Goal: Transaction & Acquisition: Purchase product/service

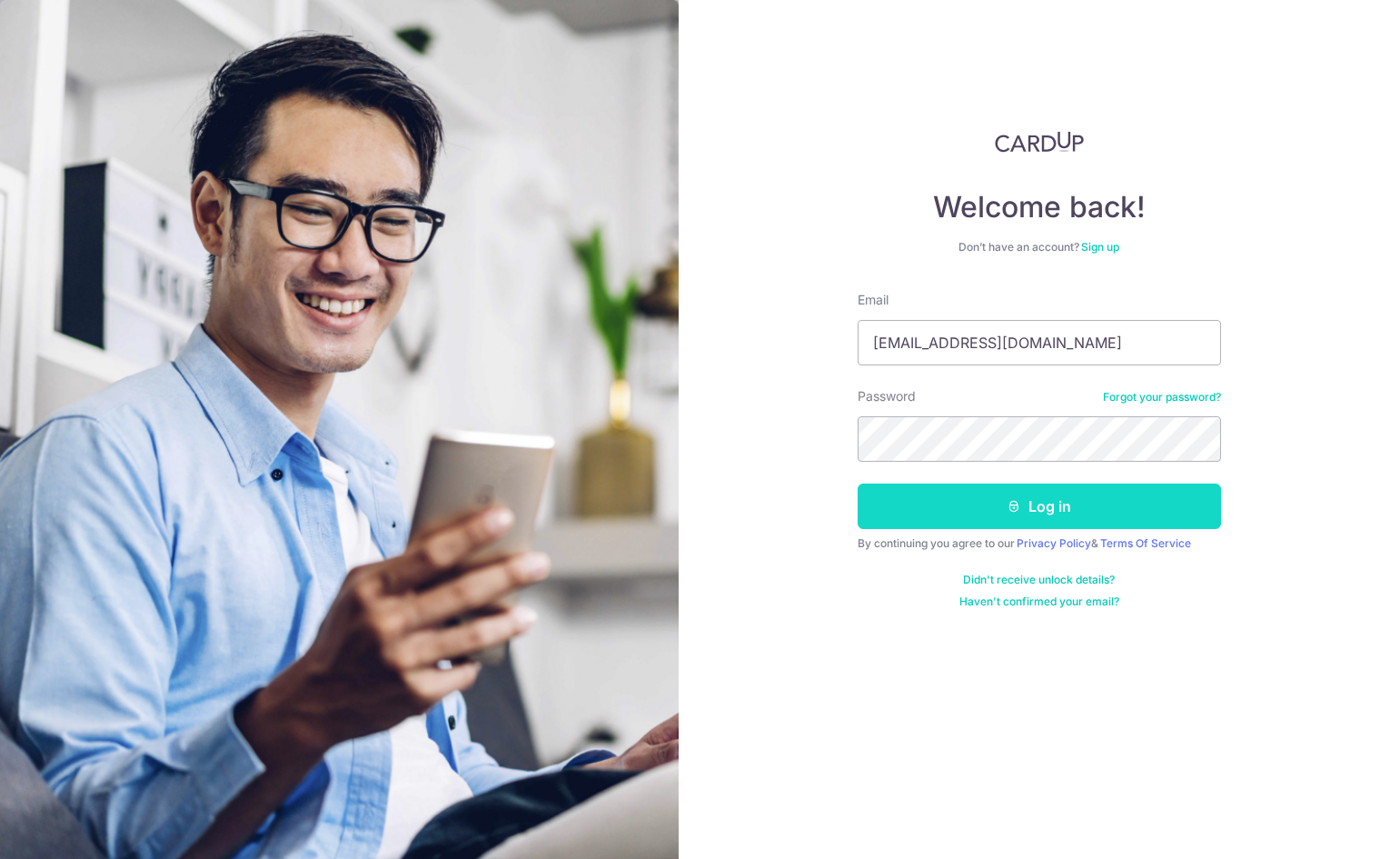
click at [877, 514] on button "Log in" at bounding box center [1039, 506] width 363 height 46
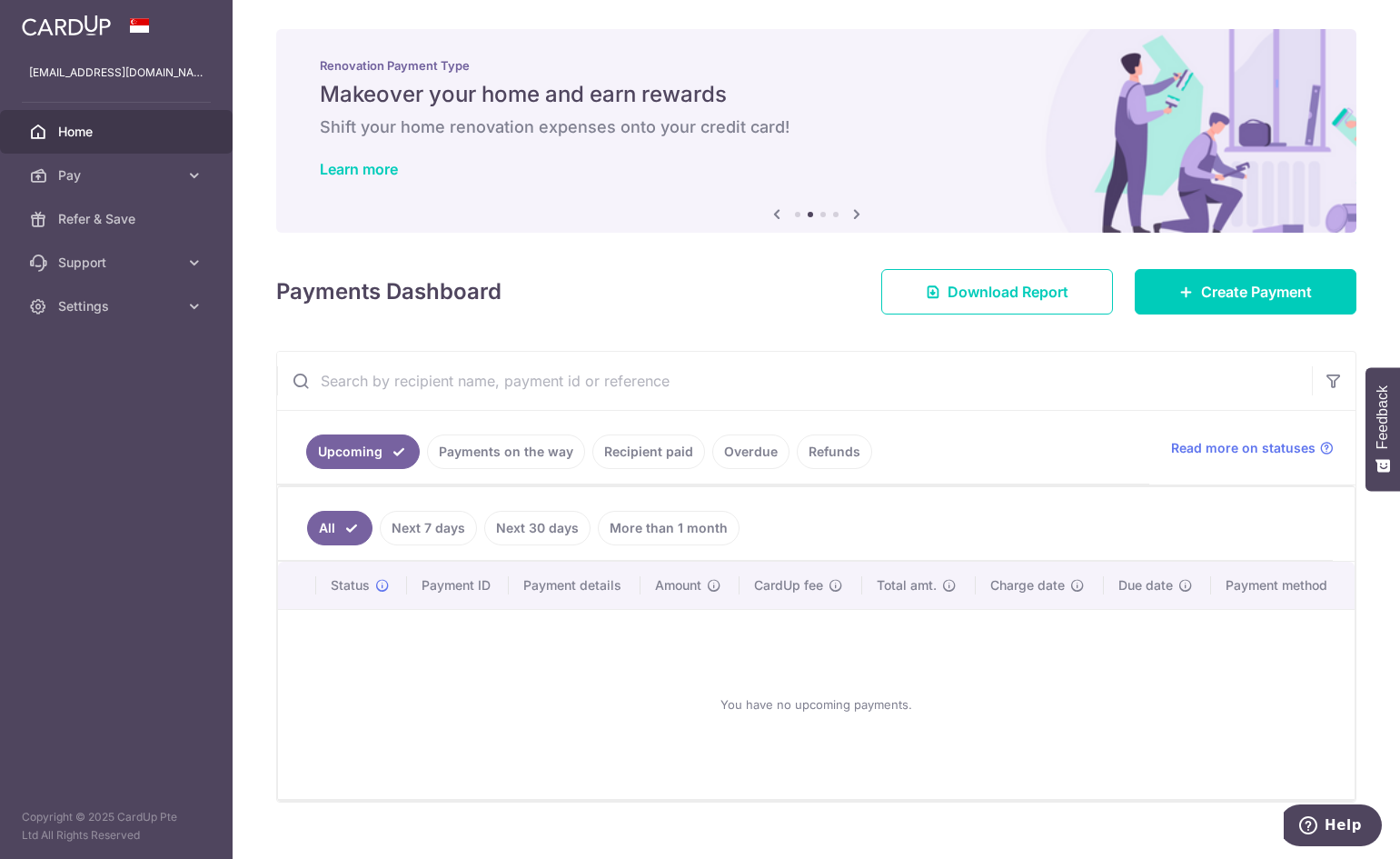
click at [647, 444] on link "Recipient paid" at bounding box center [648, 451] width 112 height 34
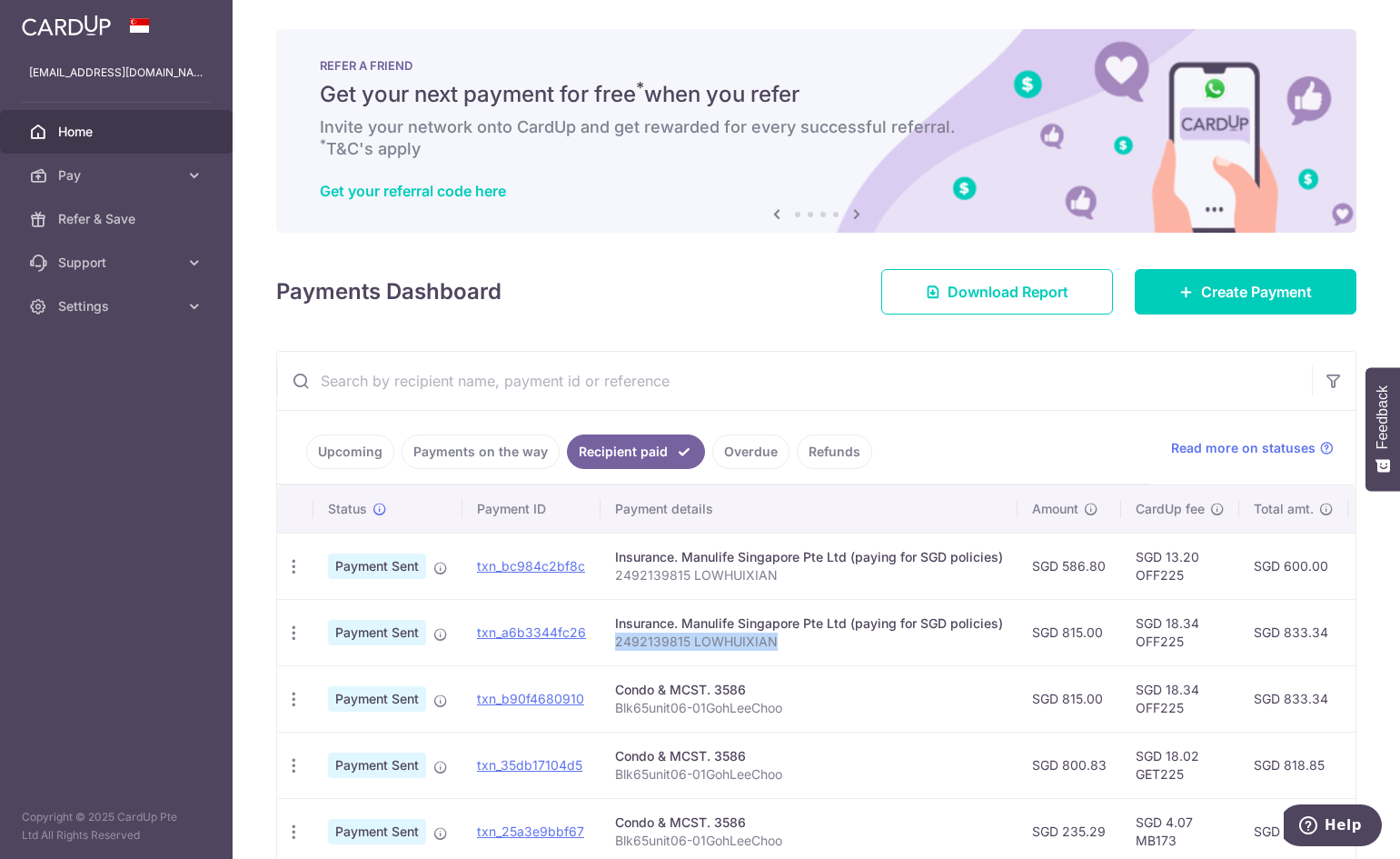
drag, startPoint x: 792, startPoint y: 646, endPoint x: 607, endPoint y: 655, distance: 185.2
click at [607, 655] on td "Insurance. Manulife Singapore Pte Ltd (paying for SGD policies) 2492139815 LOWH…" at bounding box center [808, 633] width 417 height 66
copy p "2492139815 LOWHUIXIAN"
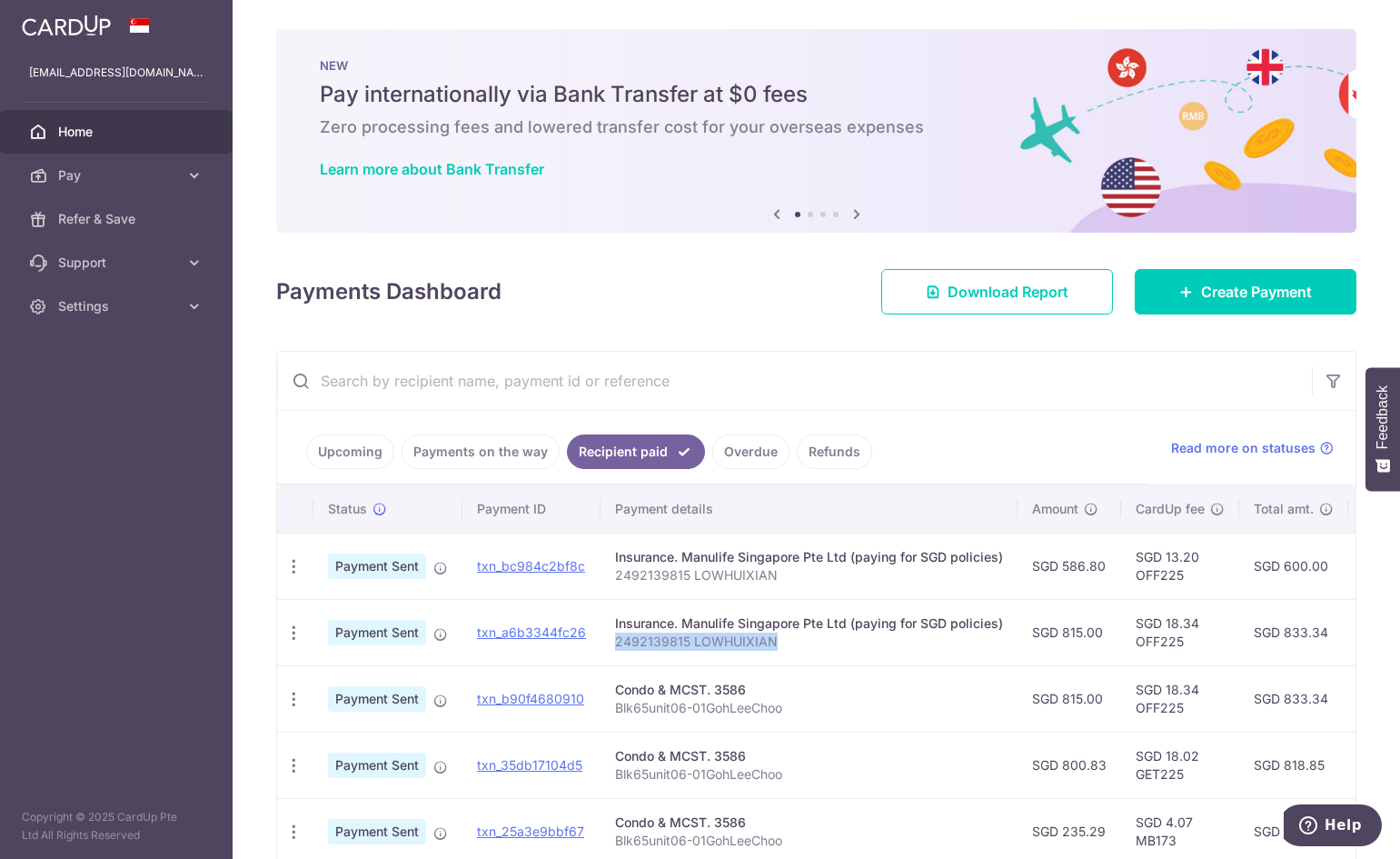
drag, startPoint x: 941, startPoint y: 193, endPoint x: 921, endPoint y: 200, distance: 21.2
click at [941, 193] on div "NEW Pay internationally via Bank Transfer at $0 fees Zero processing fees and l…" at bounding box center [816, 120] width 1080 height 182
click at [303, 626] on div "PDF Receipt" at bounding box center [294, 633] width 33 height 33
click at [286, 626] on icon "button" at bounding box center [294, 634] width 20 height 20
click at [819, 638] on p "2492139815 LOWHUIXIAN" at bounding box center [809, 641] width 388 height 19
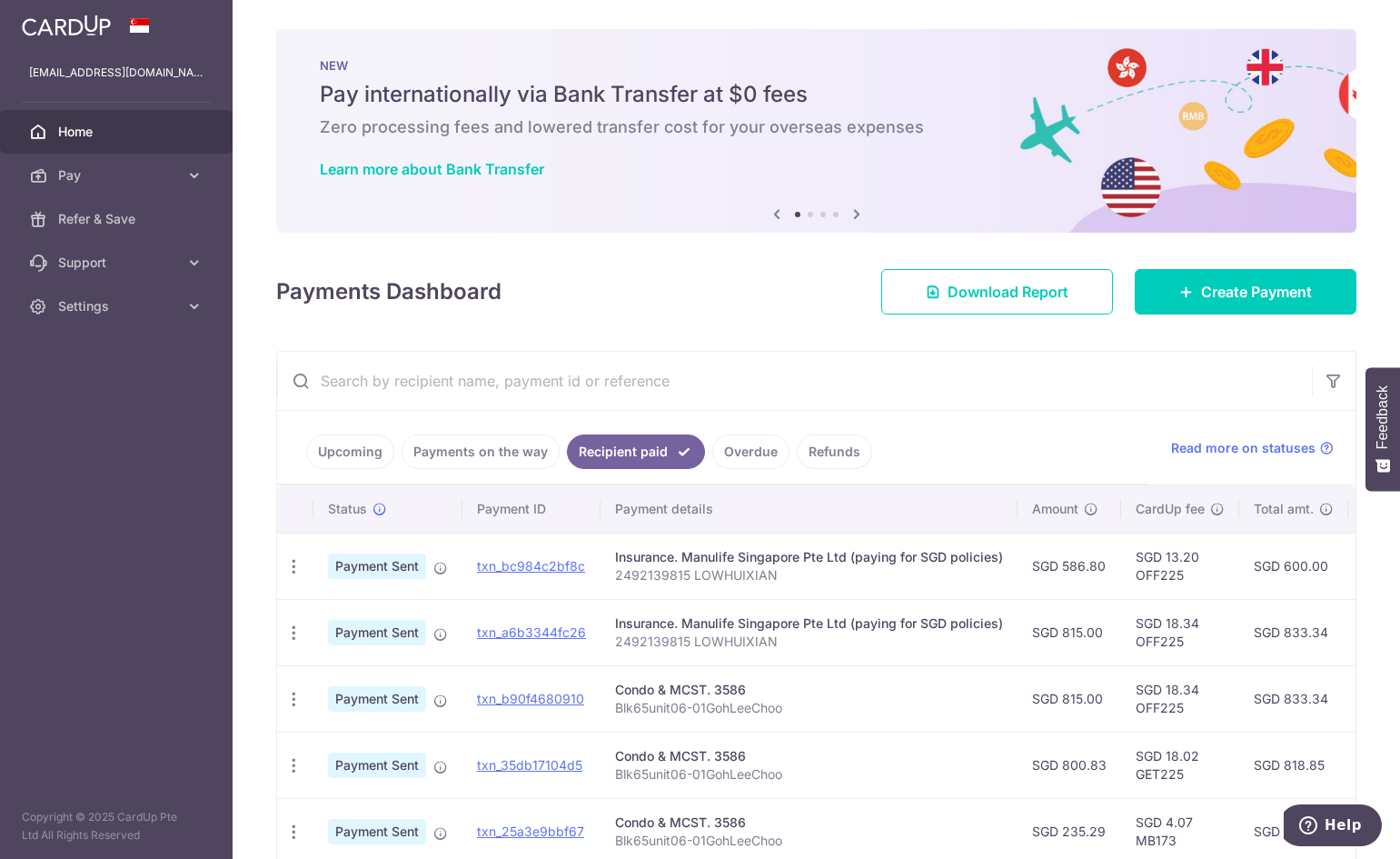
click at [1166, 641] on td "SGD 18.34 OFF225" at bounding box center [1180, 633] width 118 height 66
copy td "OFF225"
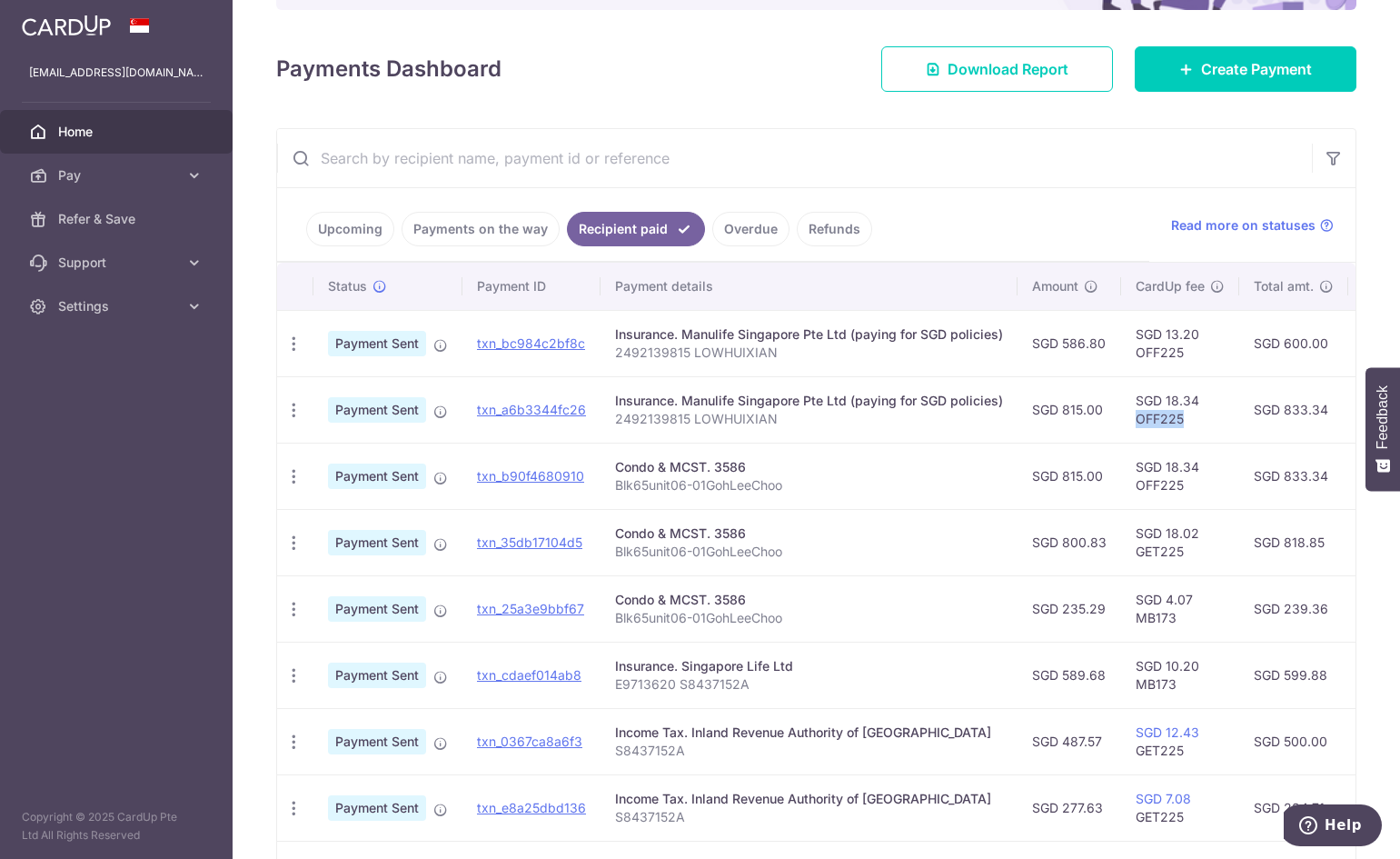
scroll to position [182, 0]
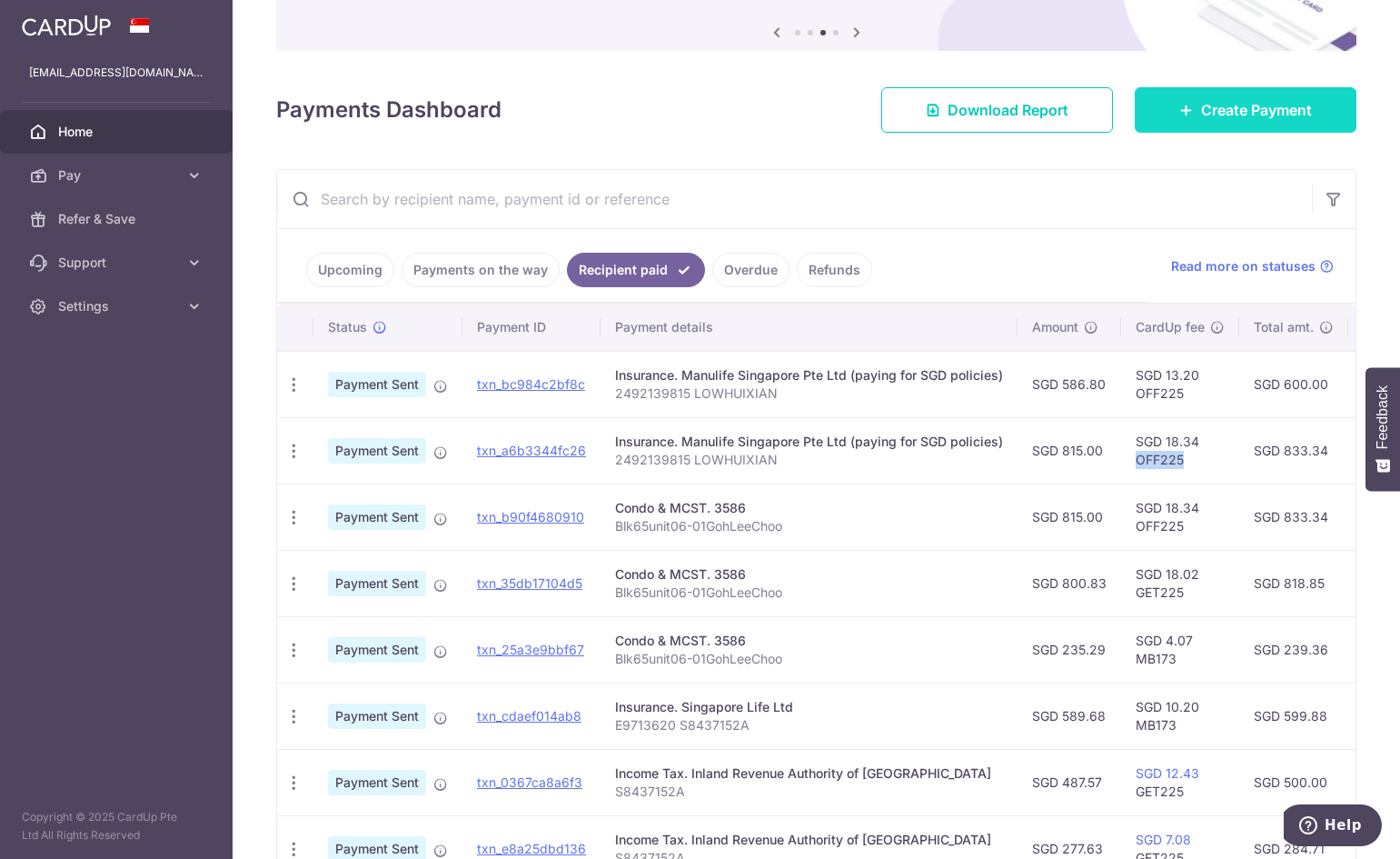
click at [1240, 94] on link "Create Payment" at bounding box center [1245, 109] width 221 height 46
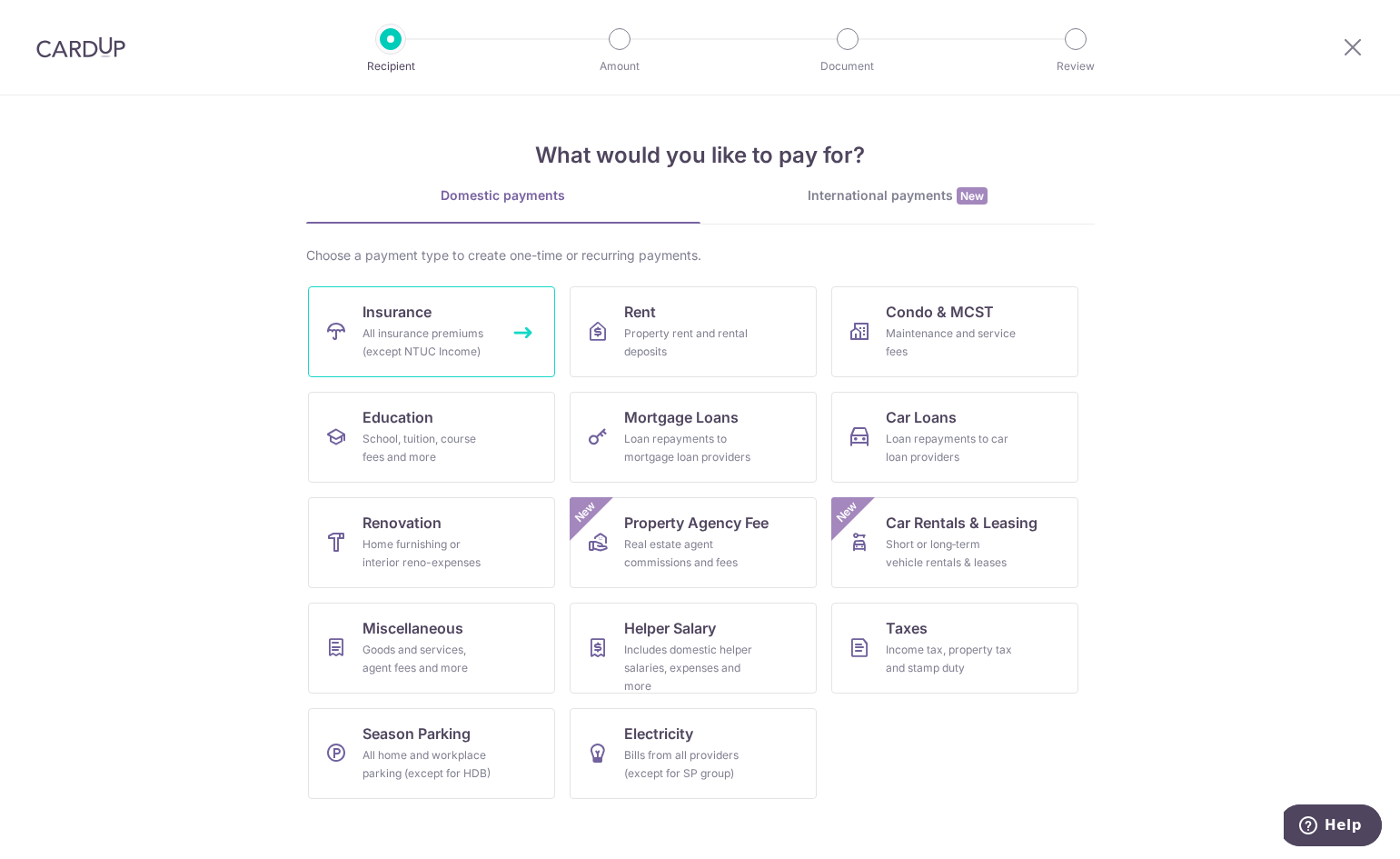
click at [398, 320] on span "Insurance" at bounding box center [396, 311] width 69 height 21
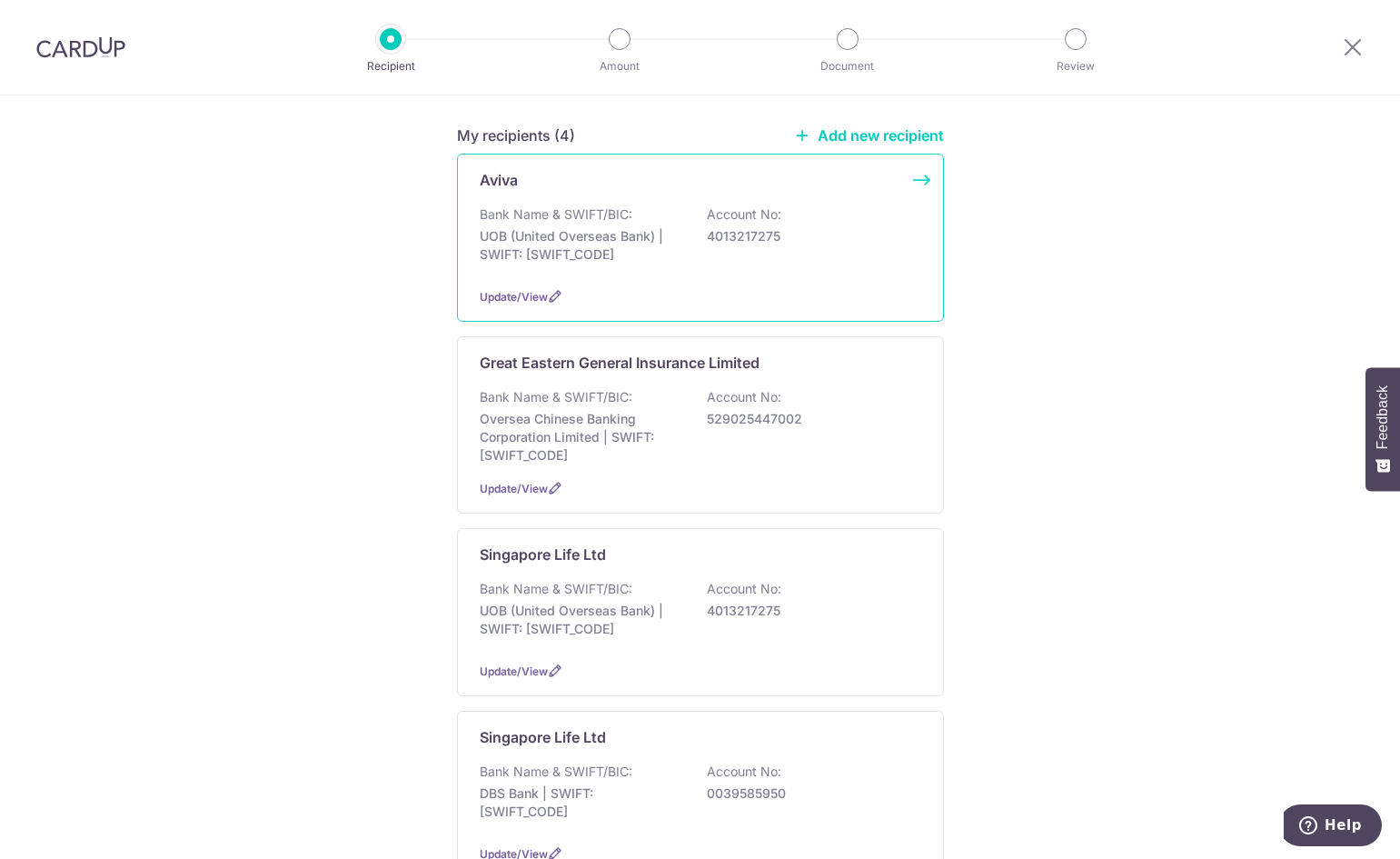
scroll to position [91, 0]
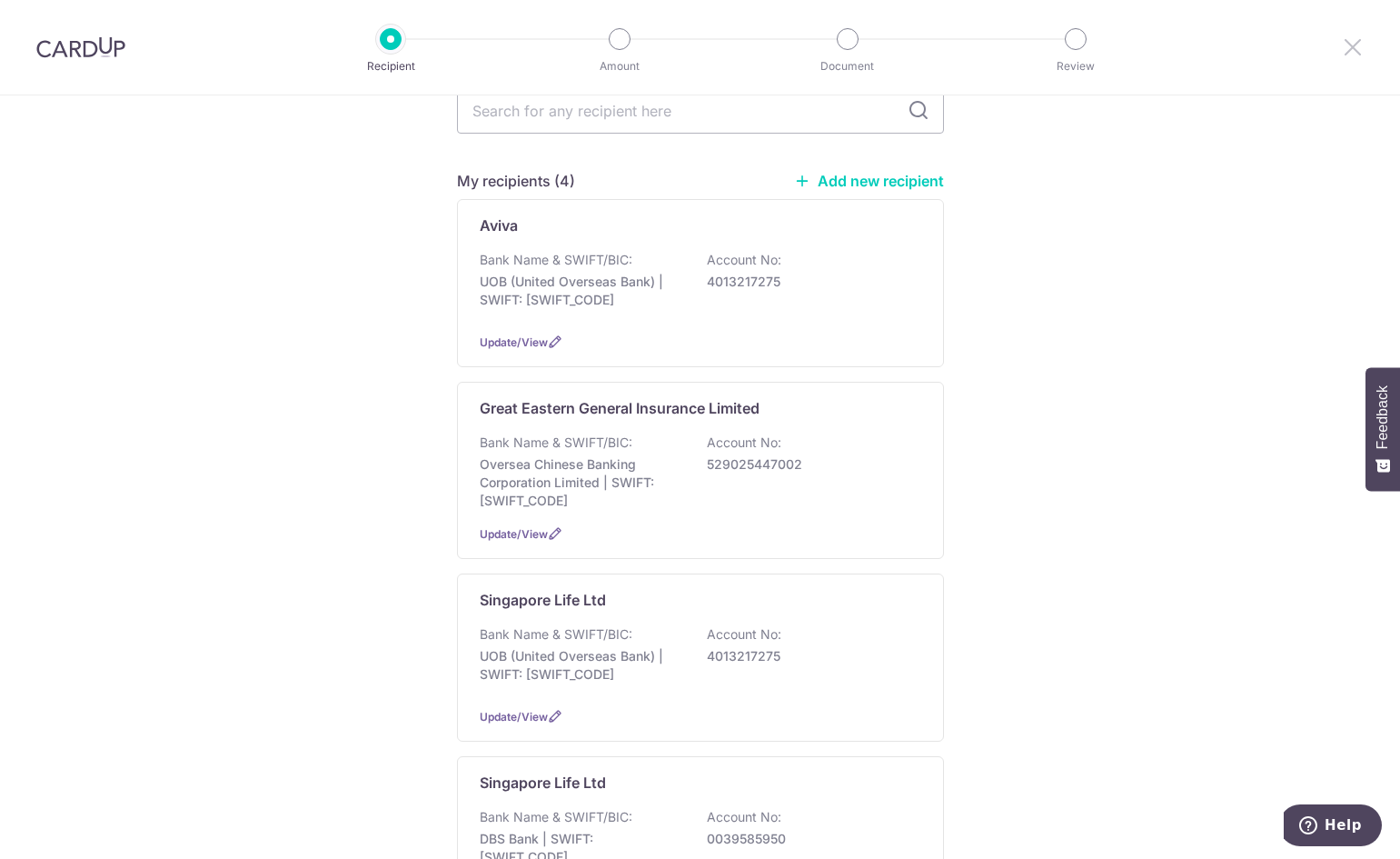
click at [1360, 45] on icon at bounding box center [1352, 46] width 21 height 22
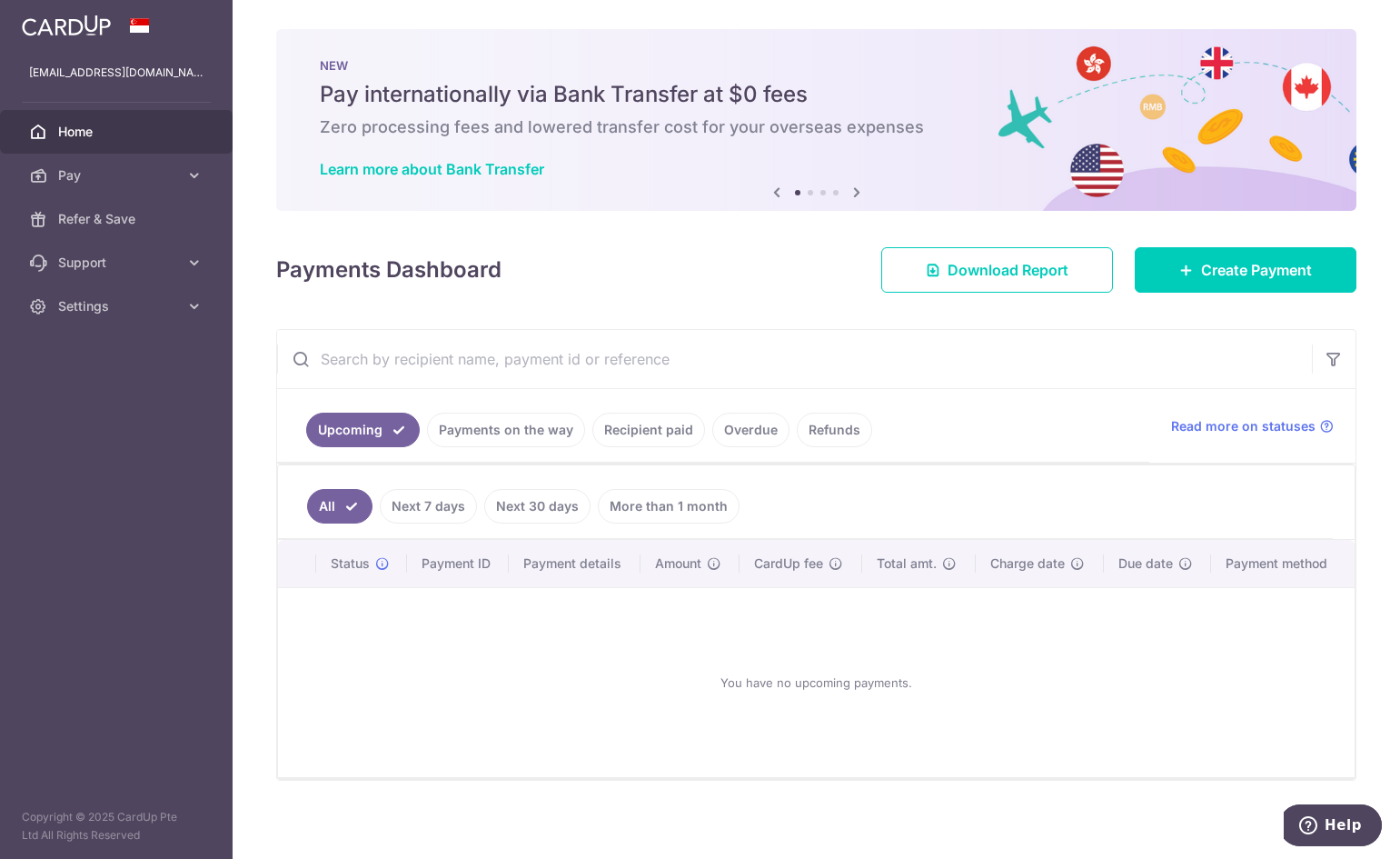
click at [666, 424] on link "Recipient paid" at bounding box center [648, 430] width 112 height 34
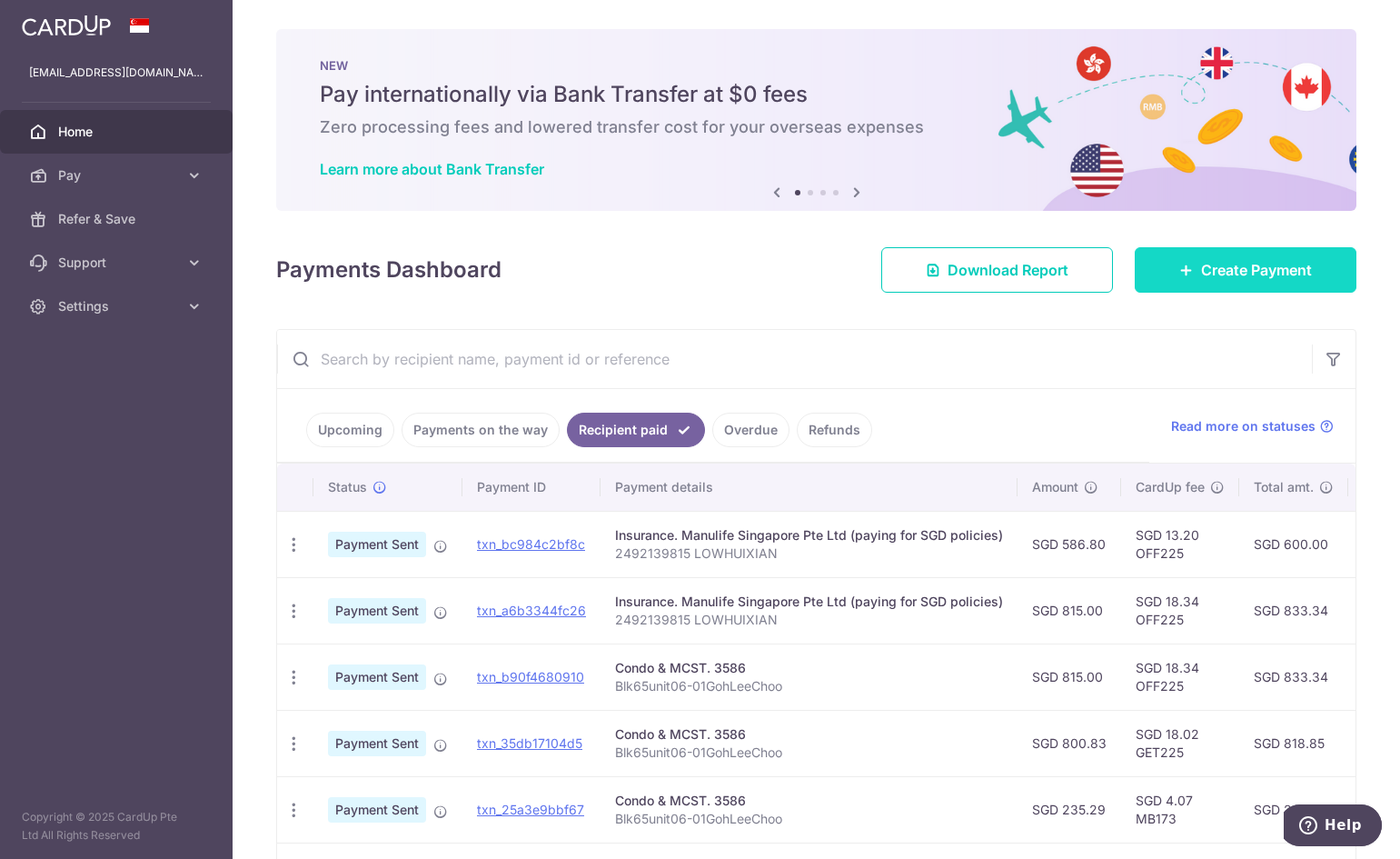
click at [1202, 267] on span "Create Payment" at bounding box center [1257, 269] width 111 height 21
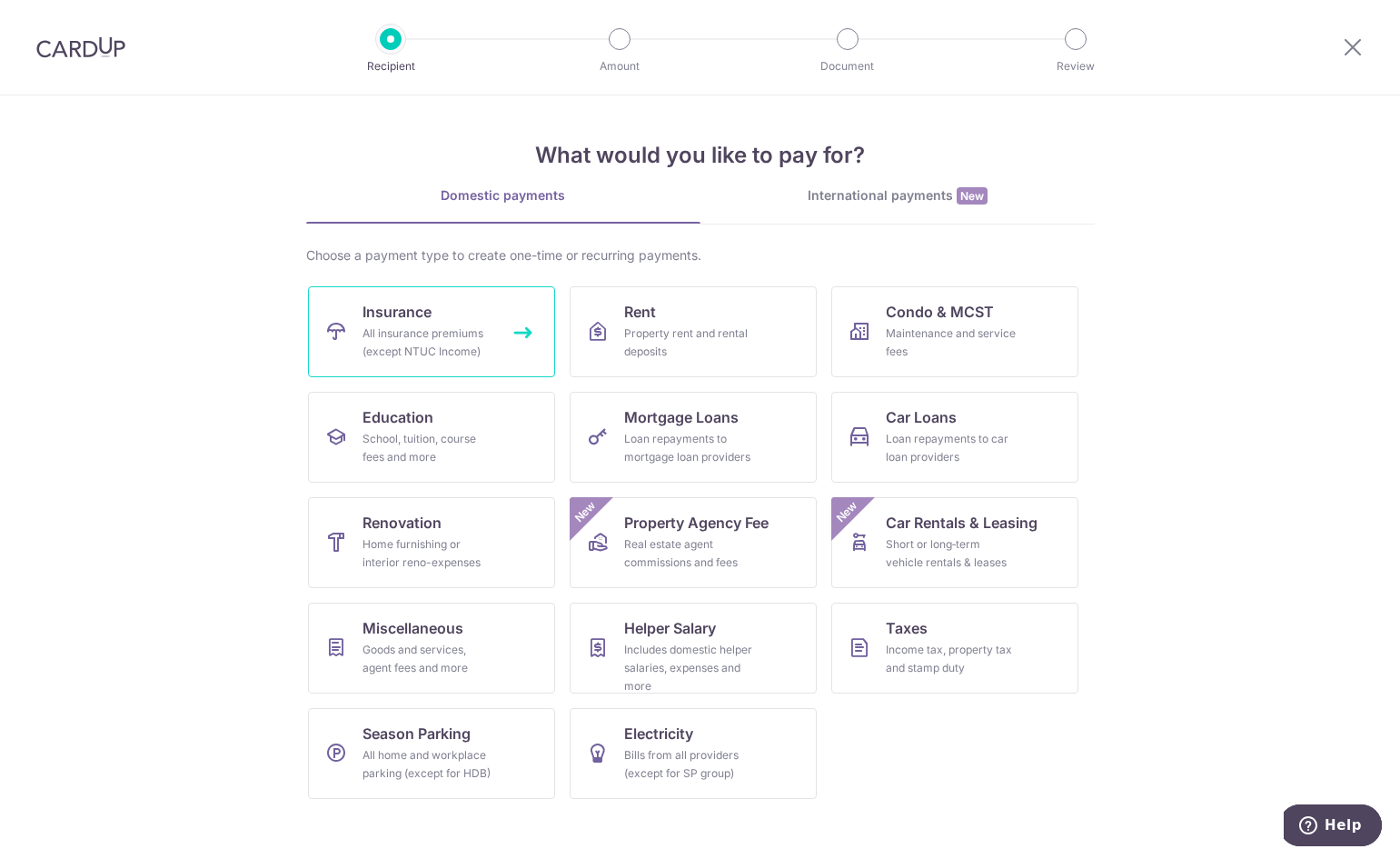
click at [404, 351] on div "All insurance premiums (except NTUC Income)" at bounding box center [427, 342] width 131 height 36
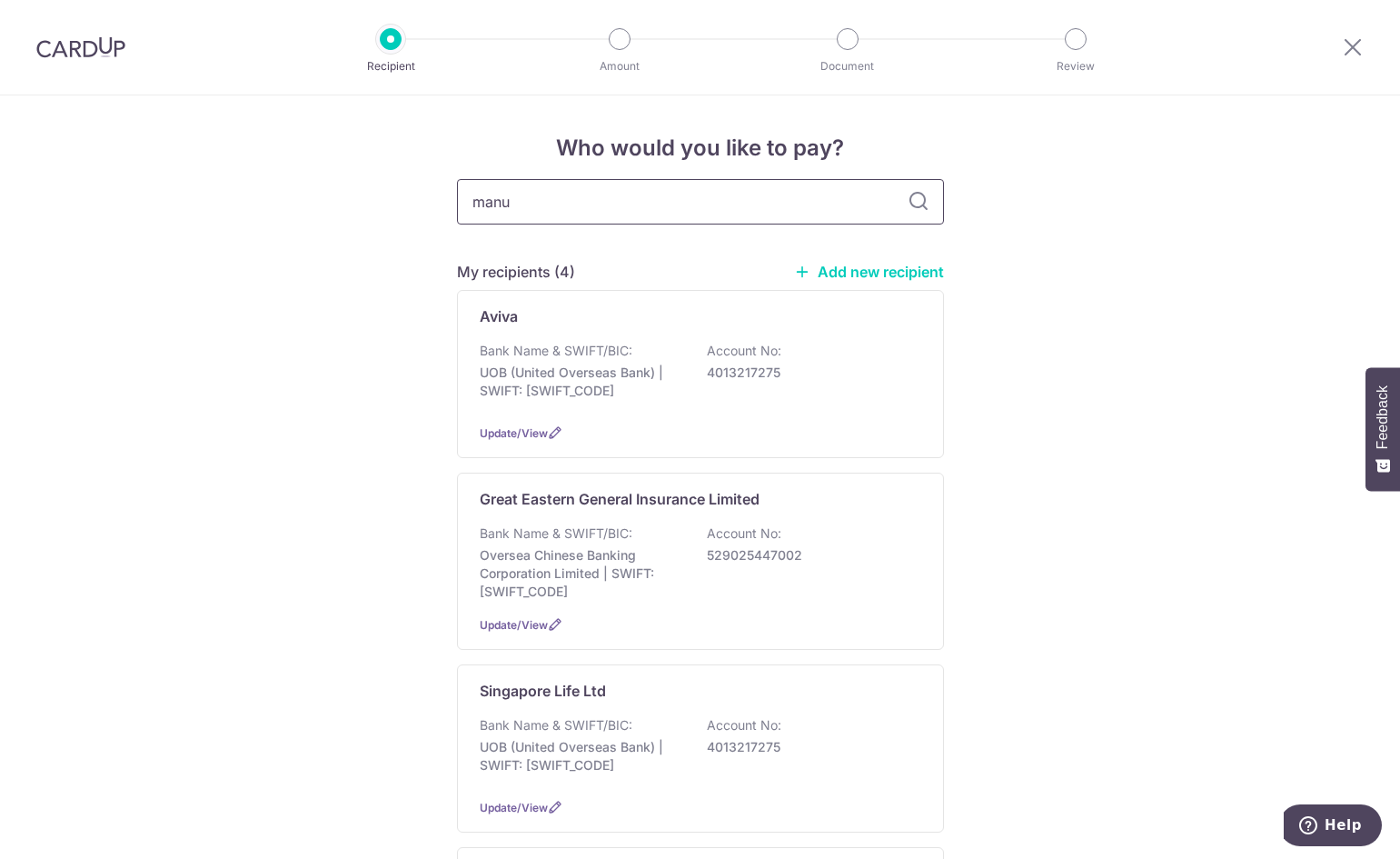
type input "manu"
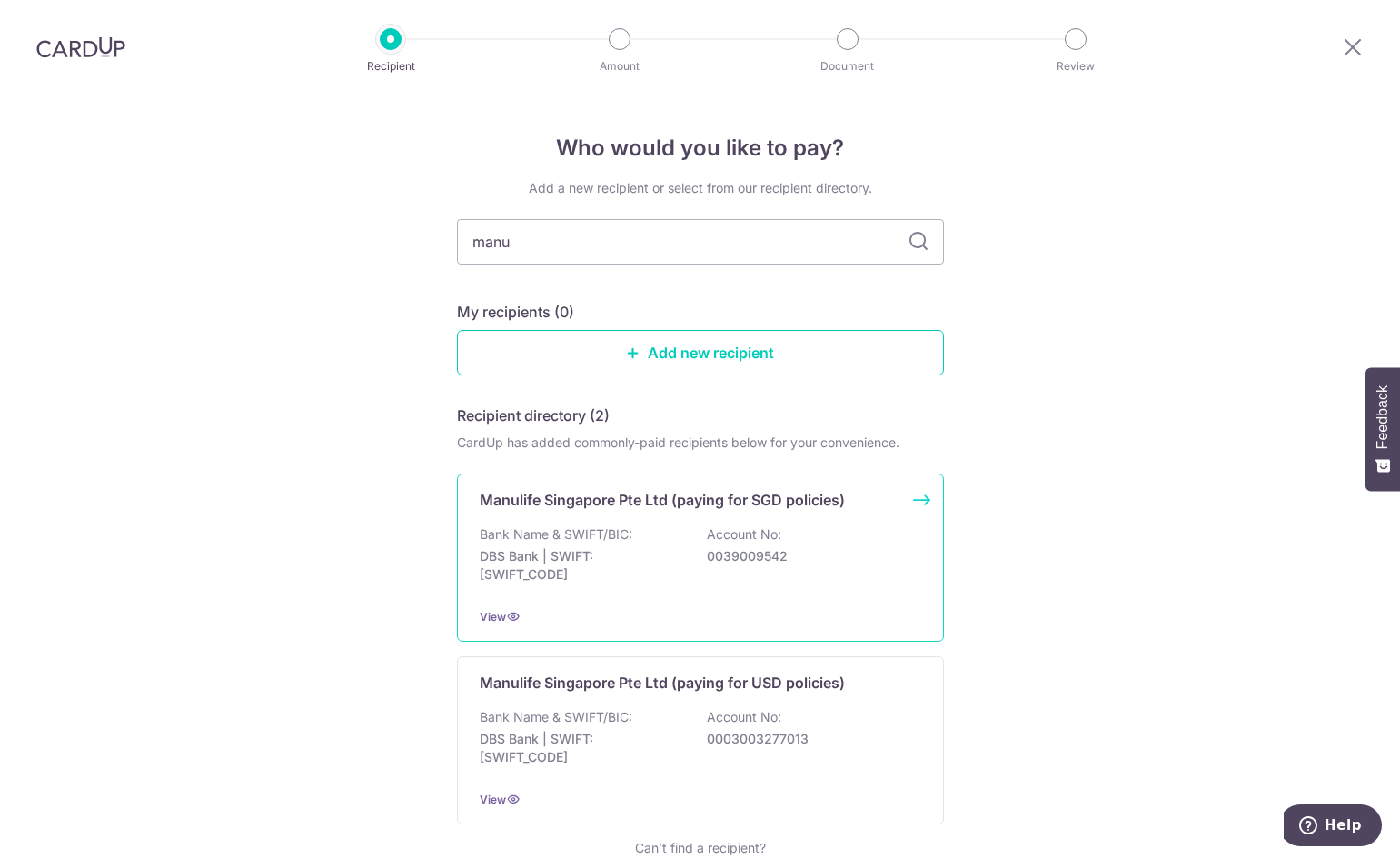
click at [922, 505] on div "Manulife Singapore Pte Ltd (paying for SGD policies) Bank Name & SWIFT/BIC: DBS…" at bounding box center [700, 557] width 487 height 168
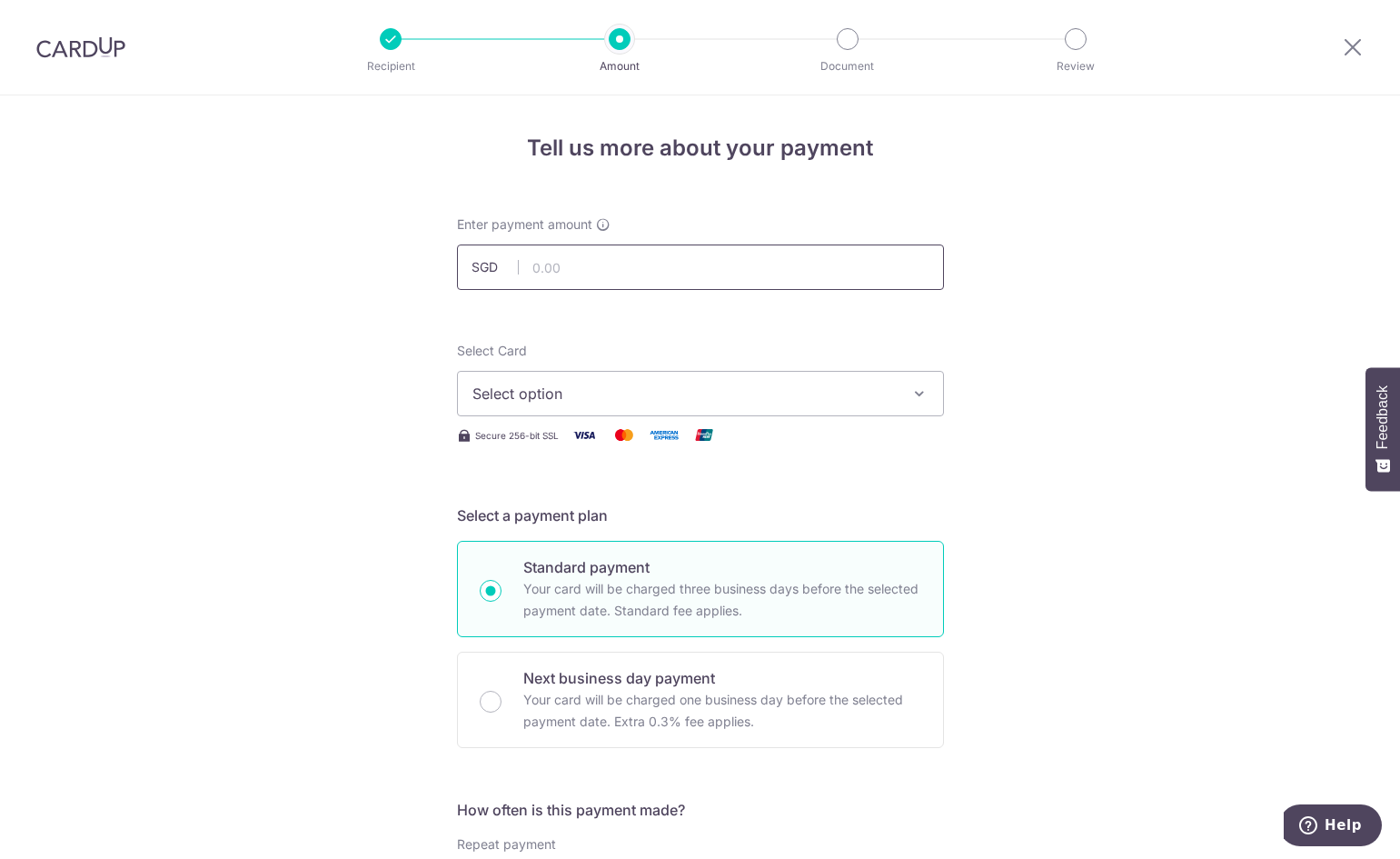
click at [626, 248] on input "text" at bounding box center [700, 266] width 487 height 46
type input "815.00"
click at [671, 395] on span "Select option" at bounding box center [684, 393] width 423 height 21
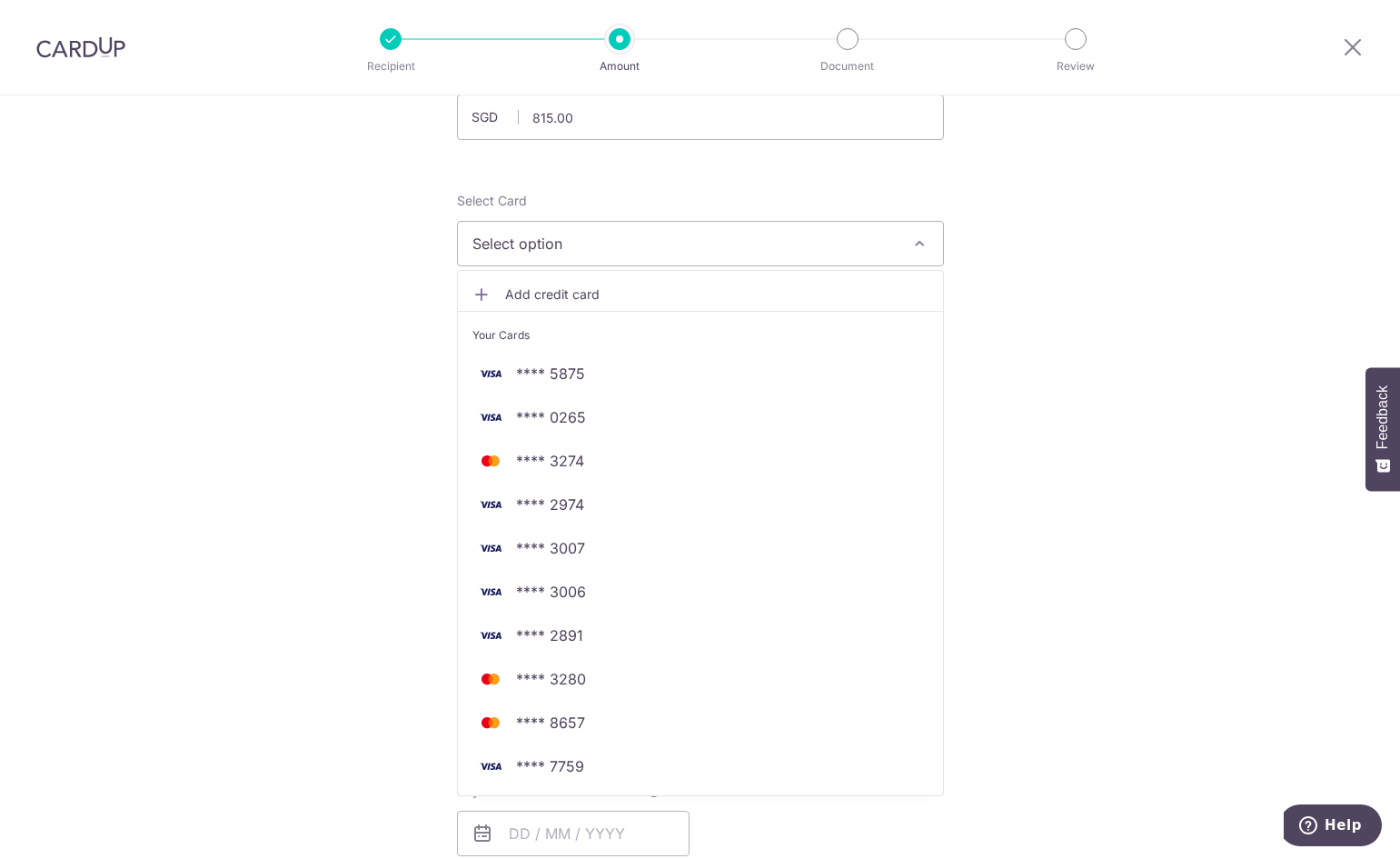
scroll to position [182, 0]
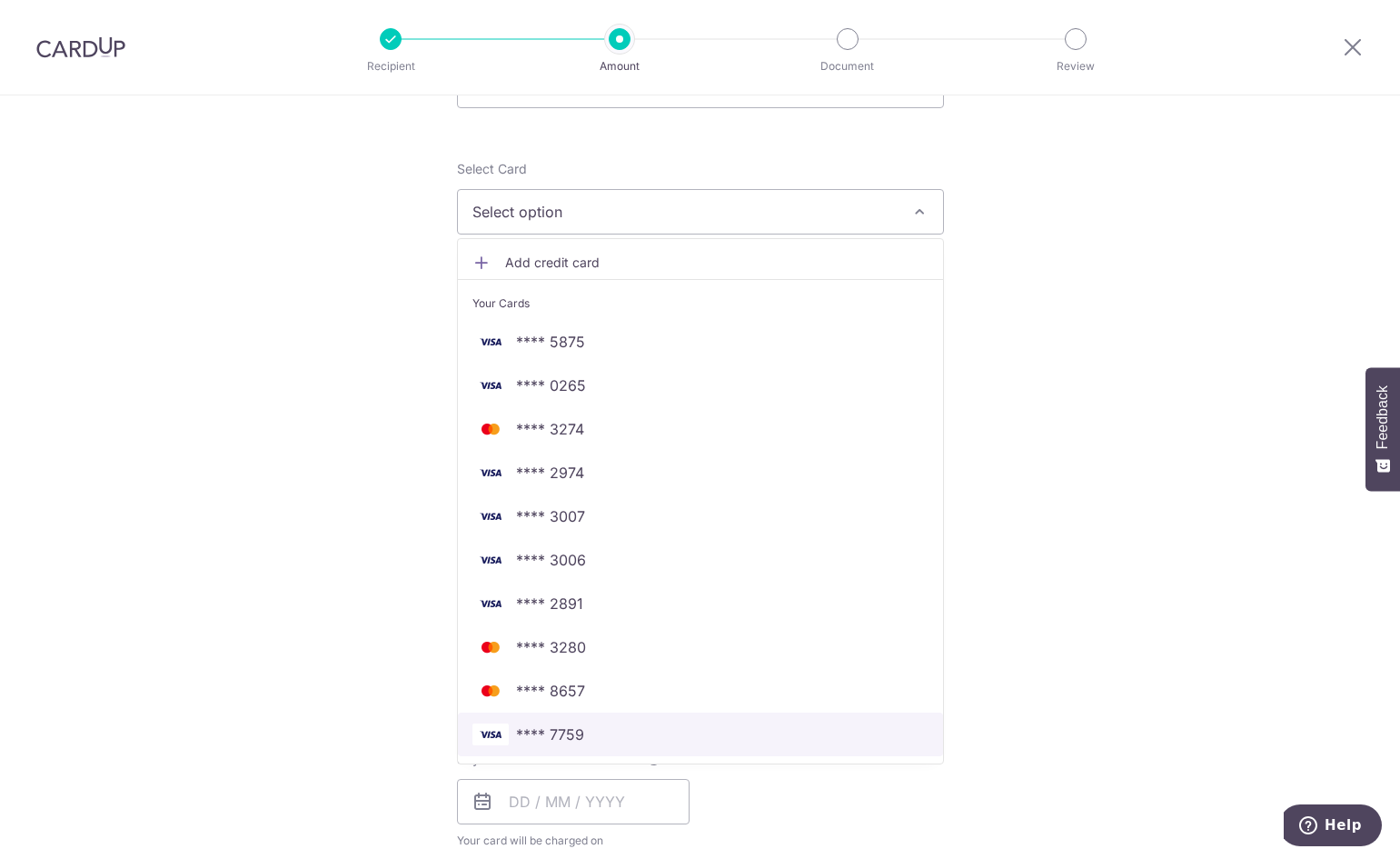
click at [620, 743] on span "**** 7759" at bounding box center [700, 734] width 456 height 21
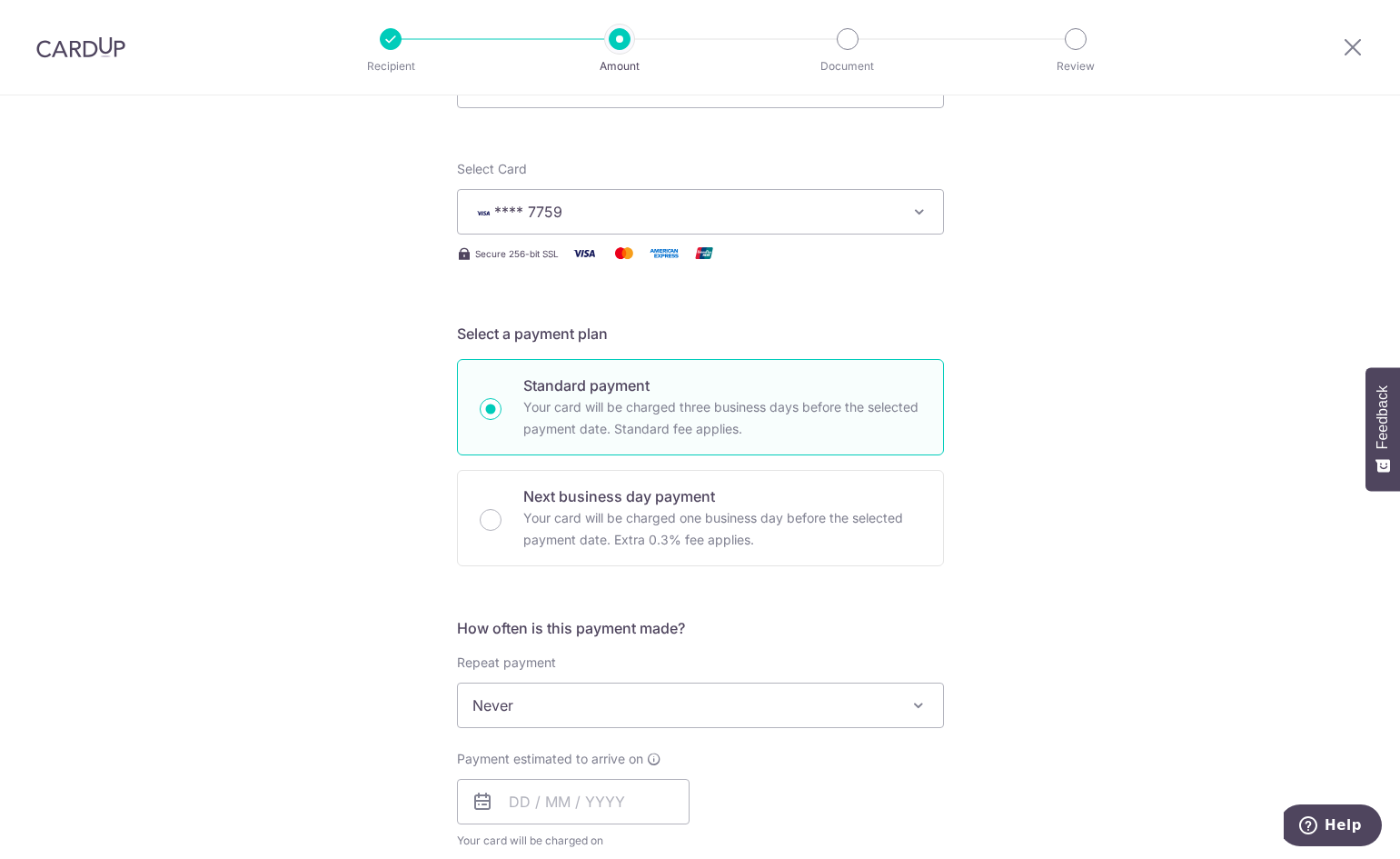
click at [1059, 471] on div "Tell us more about your payment Enter payment amount SGD 815.00 815.00 Select C…" at bounding box center [700, 736] width 1400 height 1644
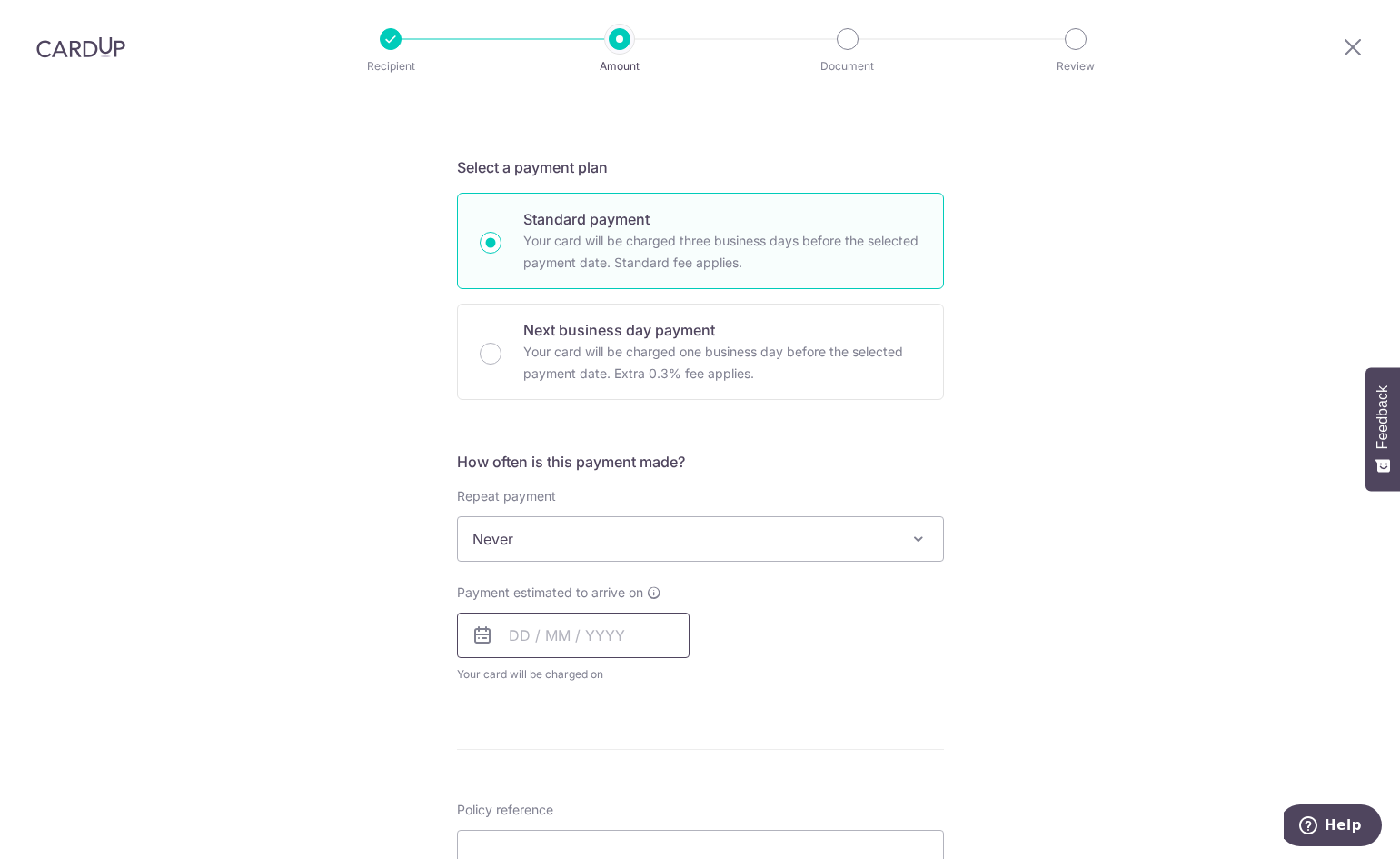
scroll to position [363, 0]
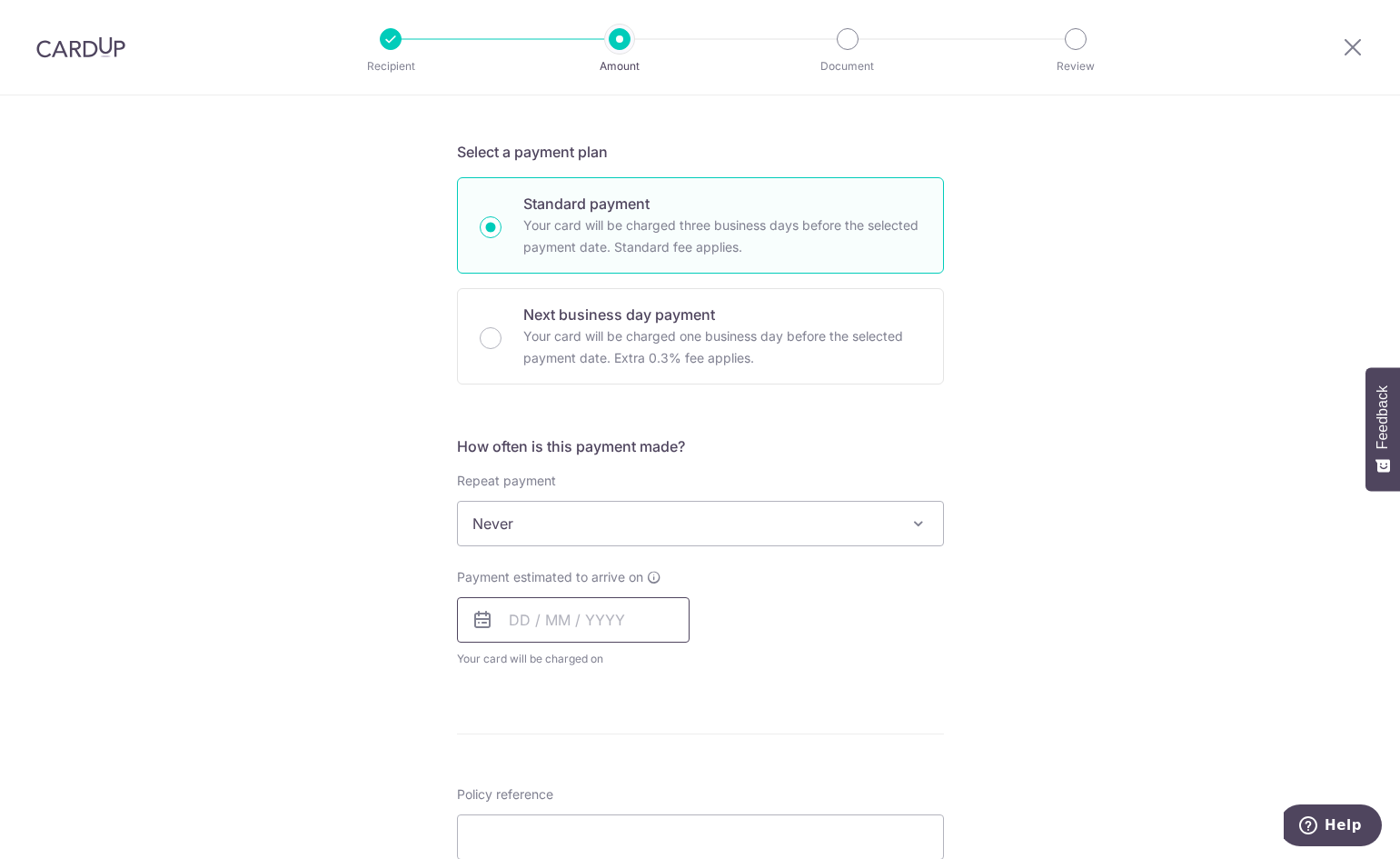
click at [565, 616] on input "text" at bounding box center [573, 620] width 232 height 46
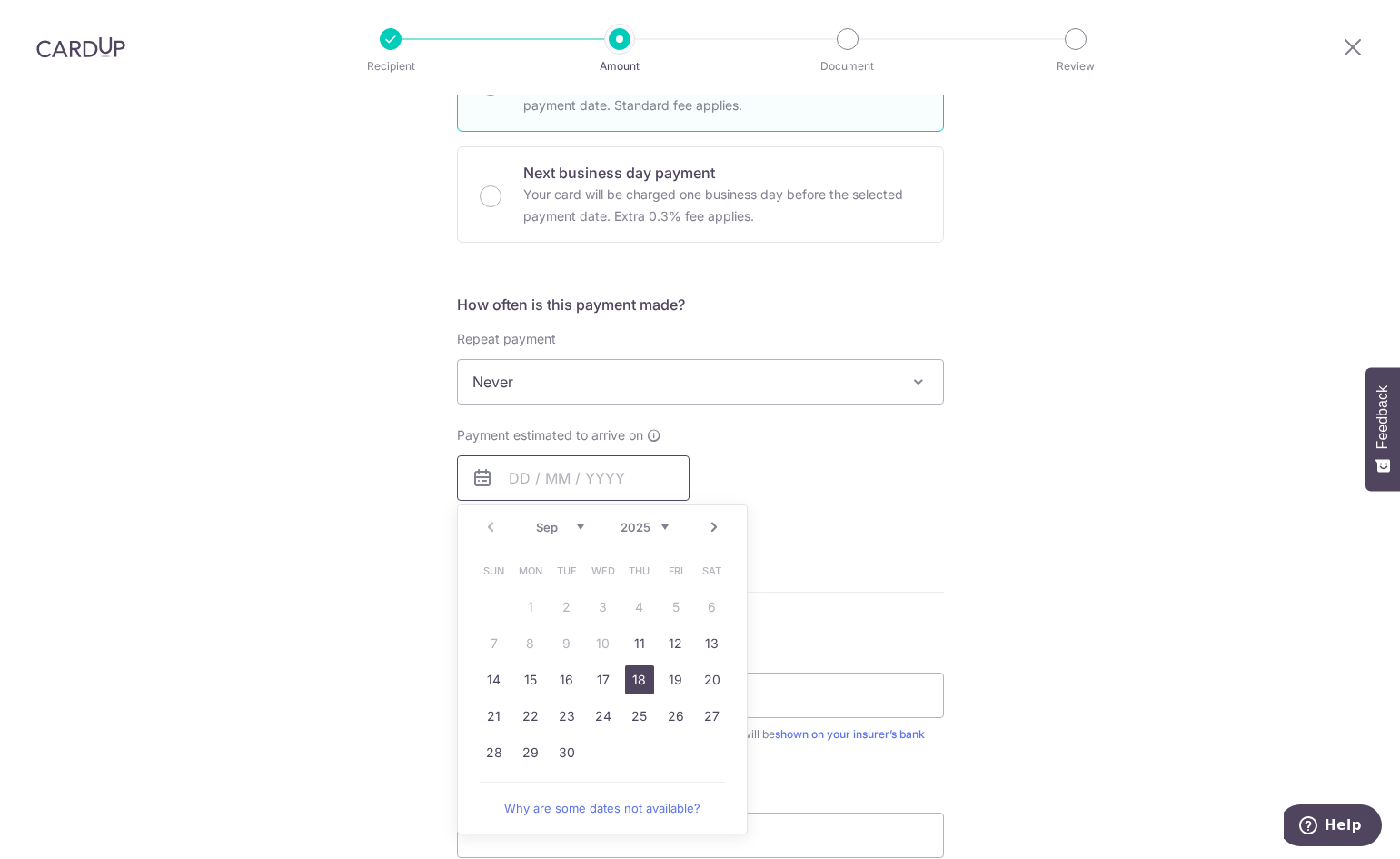
scroll to position [546, 0]
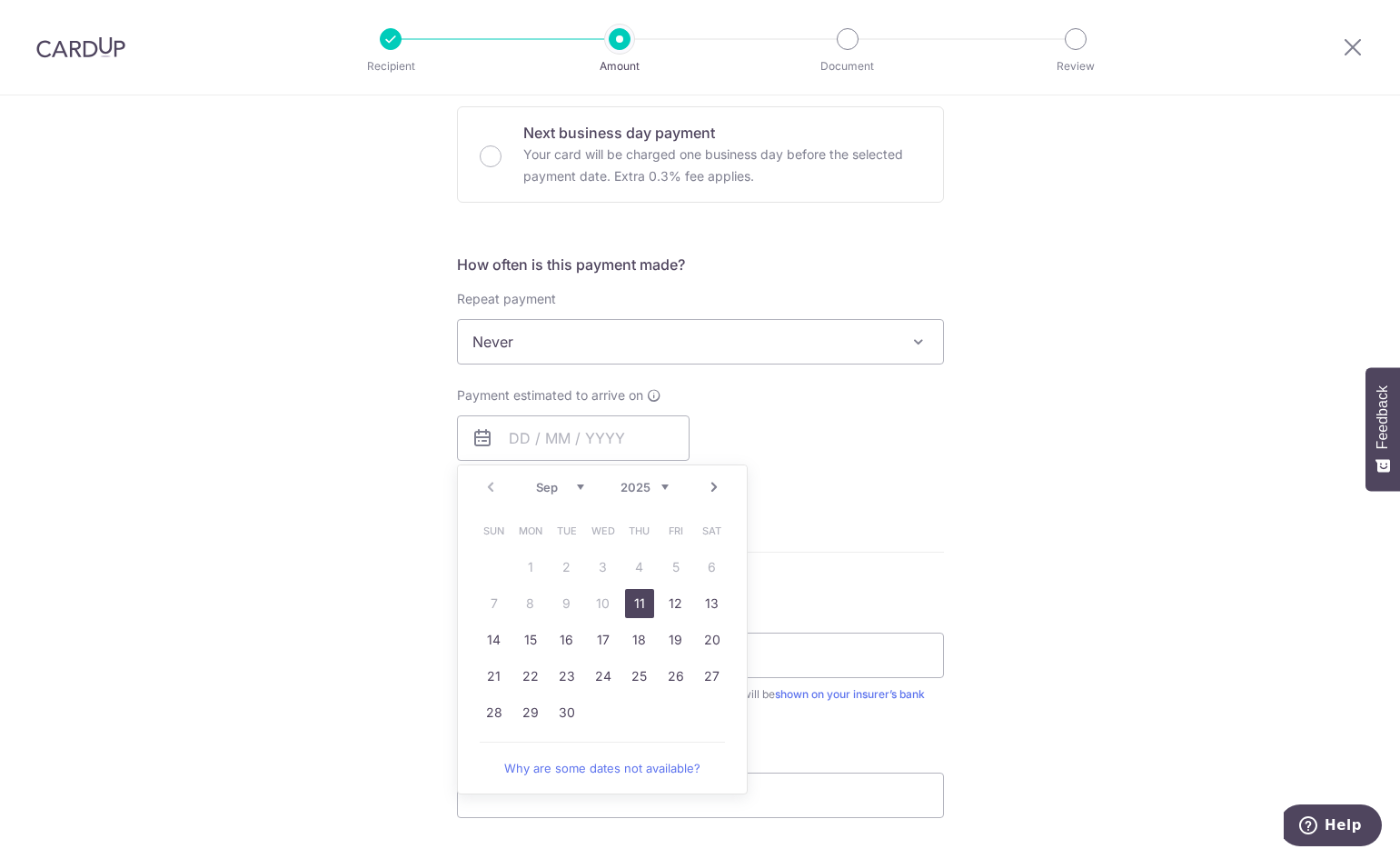
click at [630, 599] on link "11" at bounding box center [640, 603] width 29 height 29
type input "[DATE]"
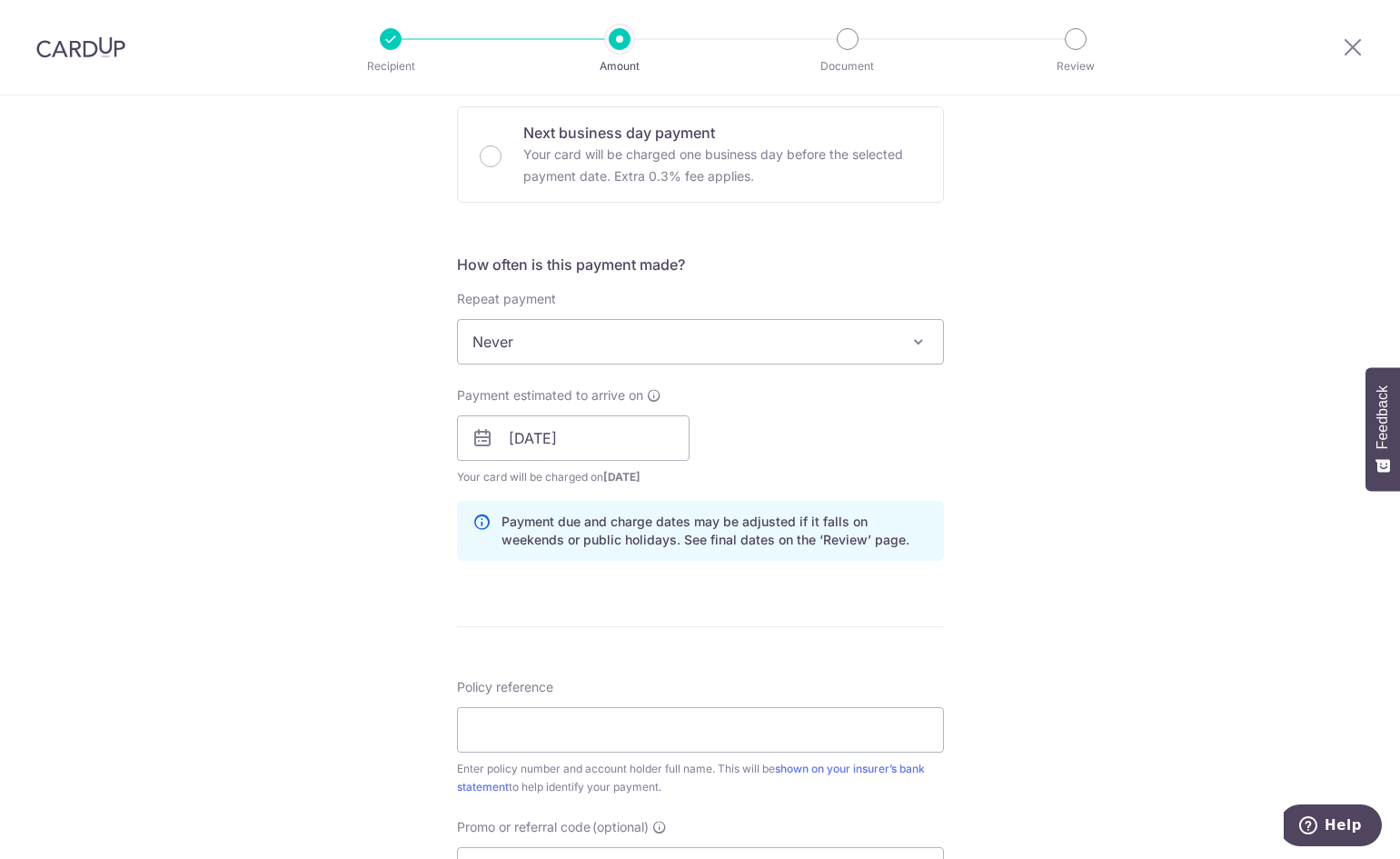
click at [1062, 544] on div "Tell us more about your payment Enter payment amount SGD 815.00 815.00 Select C…" at bounding box center [700, 409] width 1400 height 1719
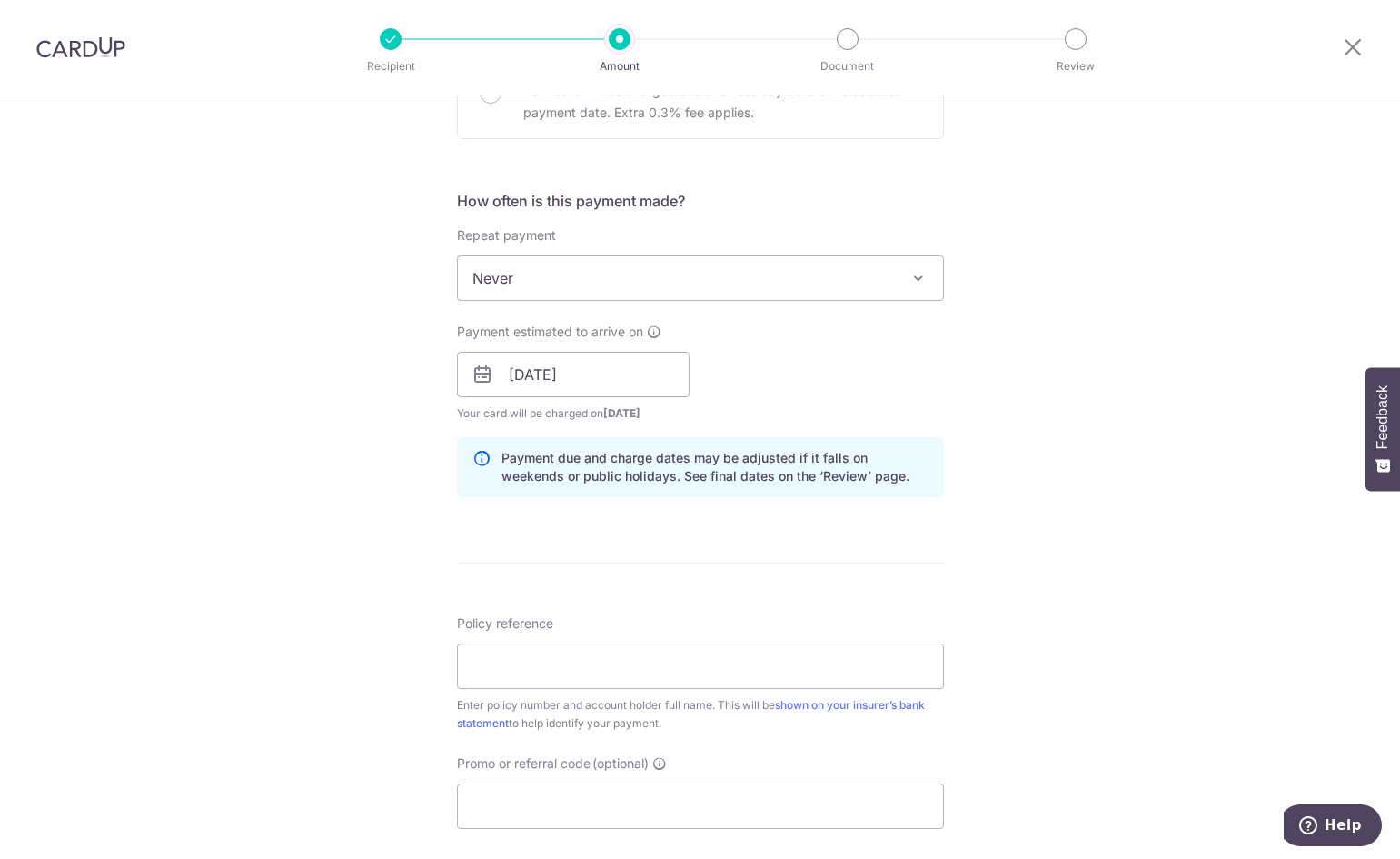
scroll to position [727, 0]
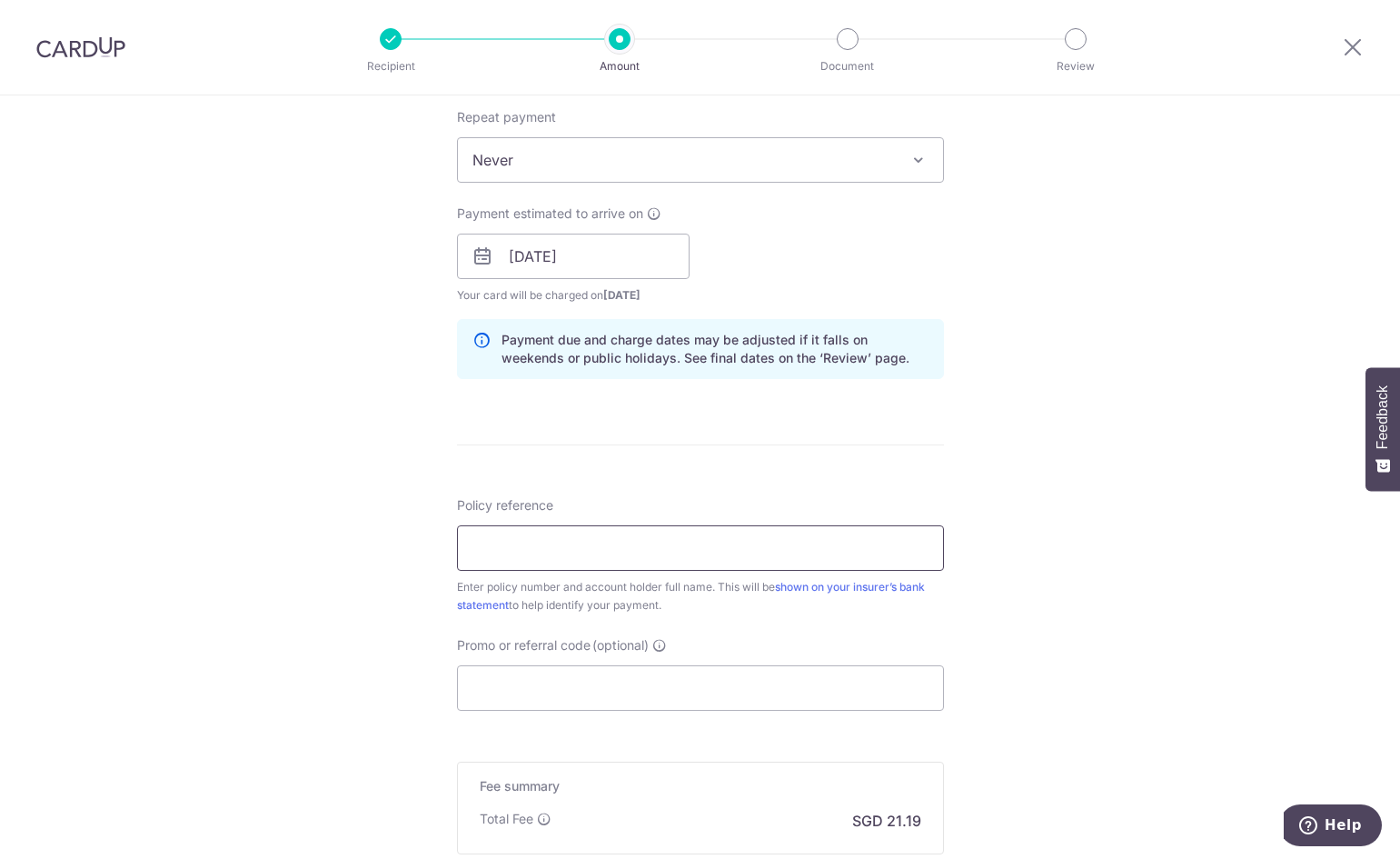
click at [610, 550] on input "Policy reference" at bounding box center [700, 548] width 487 height 46
paste input "2492139815 LOWHUIXIAN"
type input "2492139815 LOWHUIXIAN"
click at [639, 700] on input "Promo or referral code (optional)" at bounding box center [700, 688] width 487 height 46
paste input "OFF225"
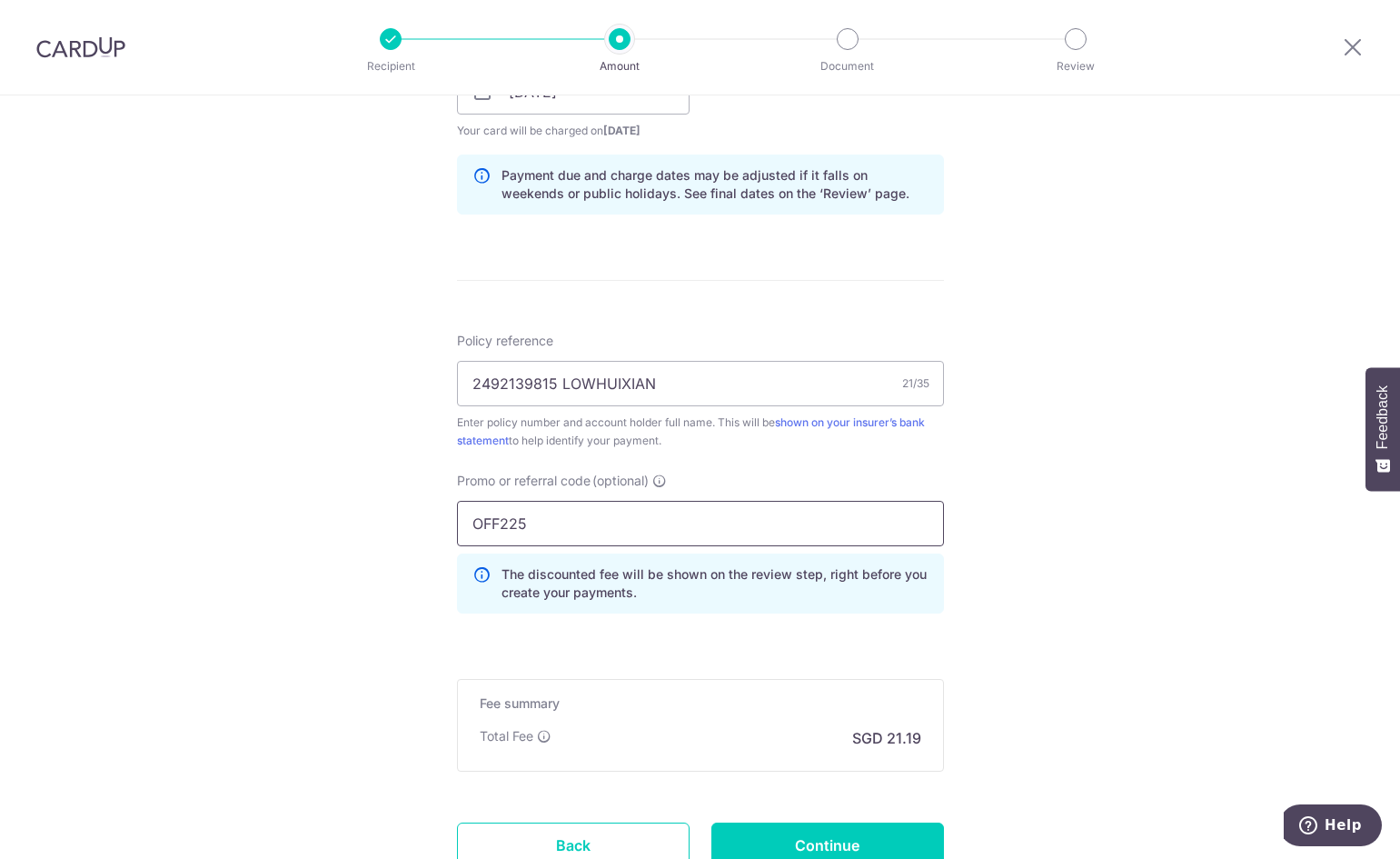
scroll to position [909, 0]
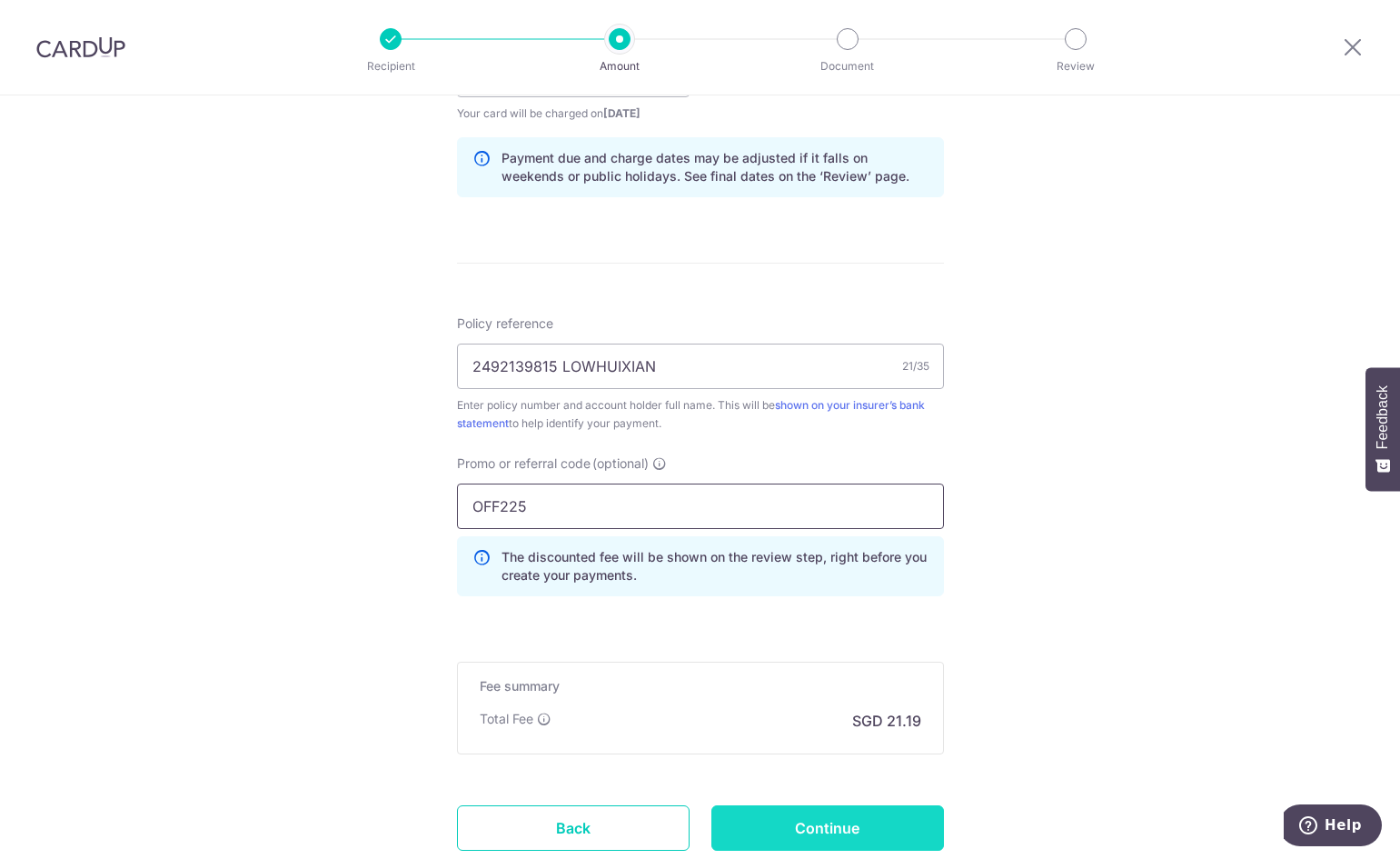
type input "OFF225"
click at [847, 839] on input "Continue" at bounding box center [827, 828] width 232 height 46
type input "Create Schedule"
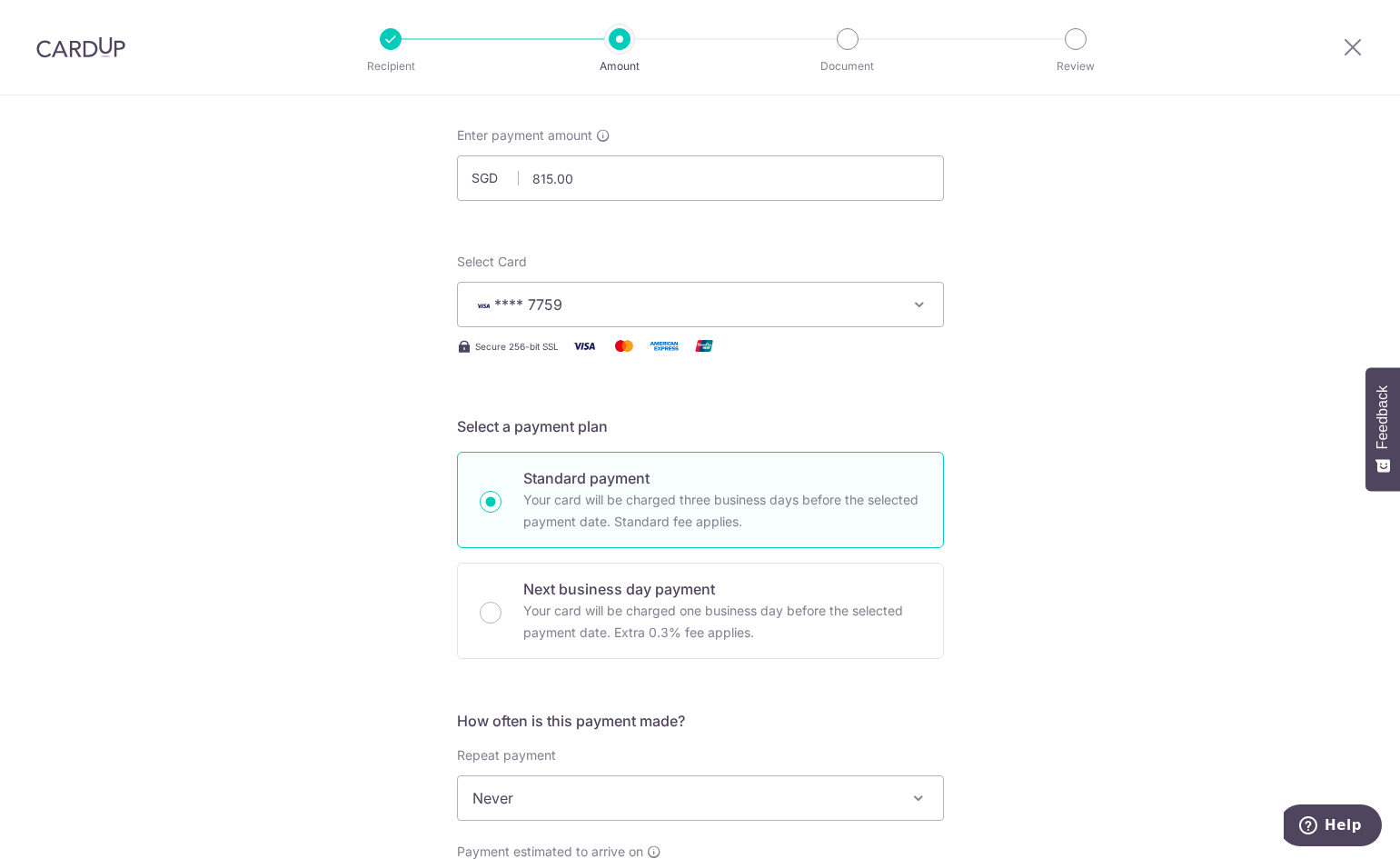
scroll to position [0, 0]
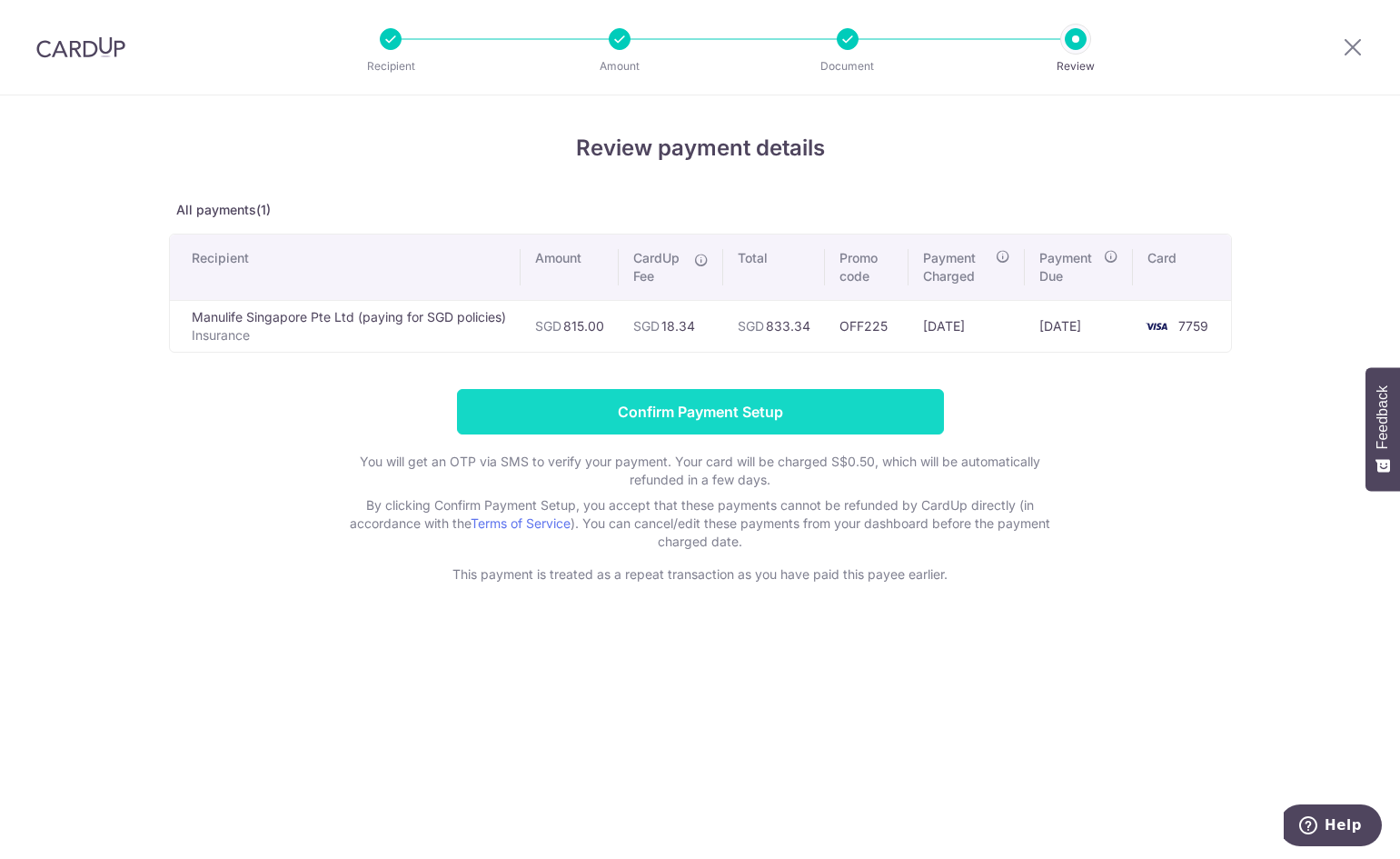
click at [806, 405] on input "Confirm Payment Setup" at bounding box center [700, 411] width 487 height 46
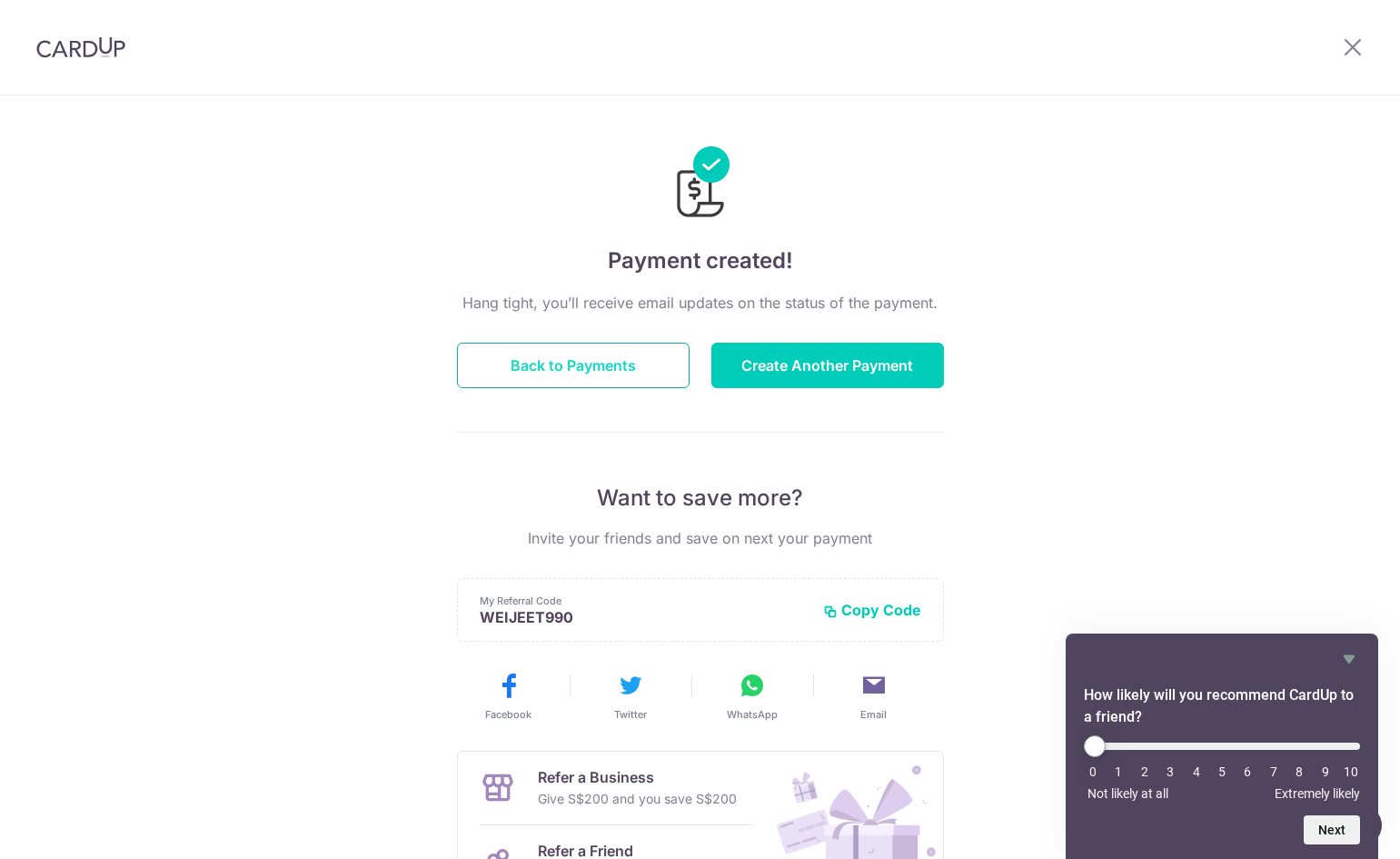
click at [573, 357] on button "Back to Payments" at bounding box center [573, 365] width 232 height 46
